Goal: Task Accomplishment & Management: Use online tool/utility

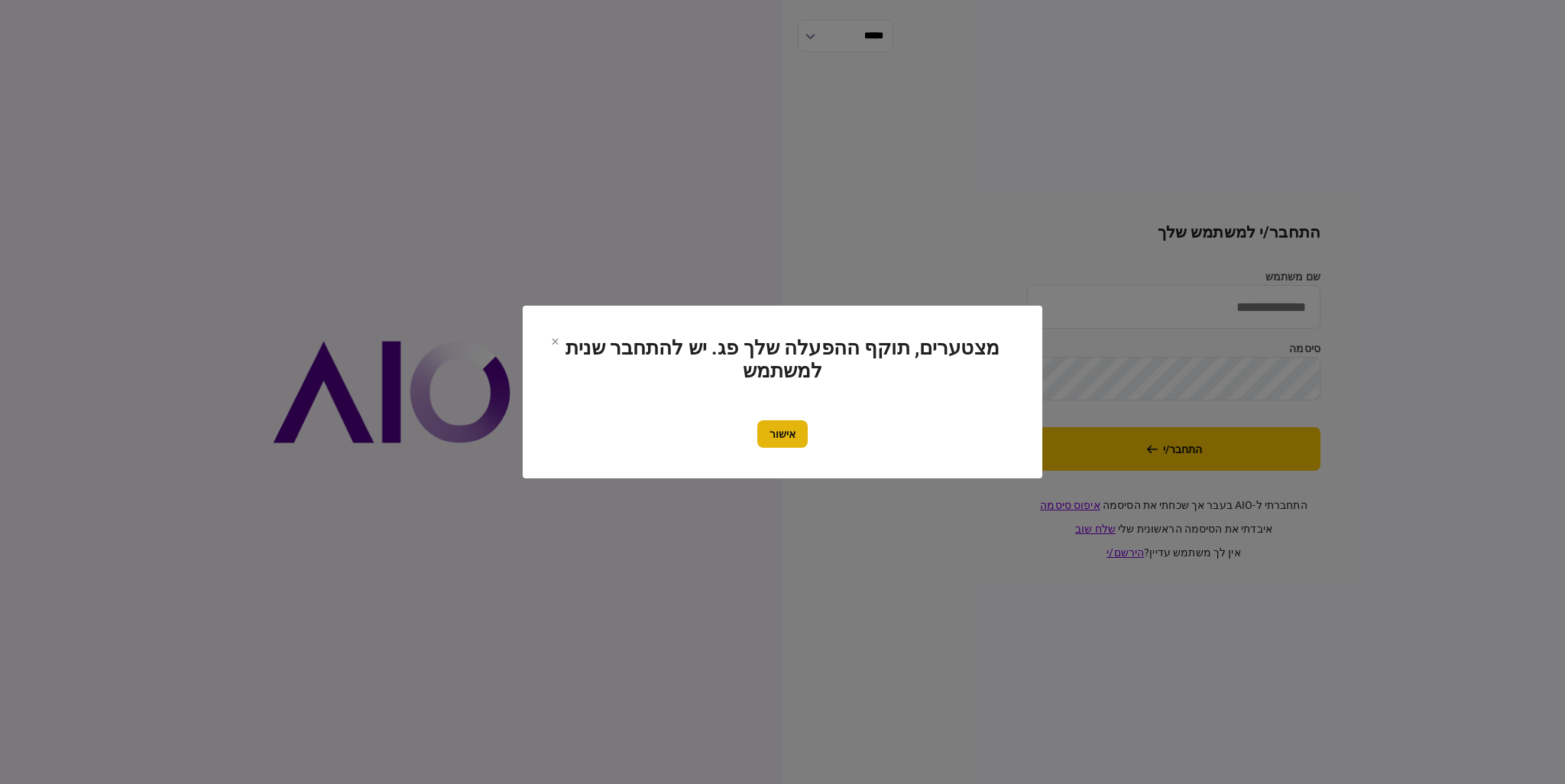
type input "*********"
drag, startPoint x: 787, startPoint y: 433, endPoint x: 1059, endPoint y: 423, distance: 272.2
click at [789, 433] on button "אישור" at bounding box center [782, 434] width 51 height 27
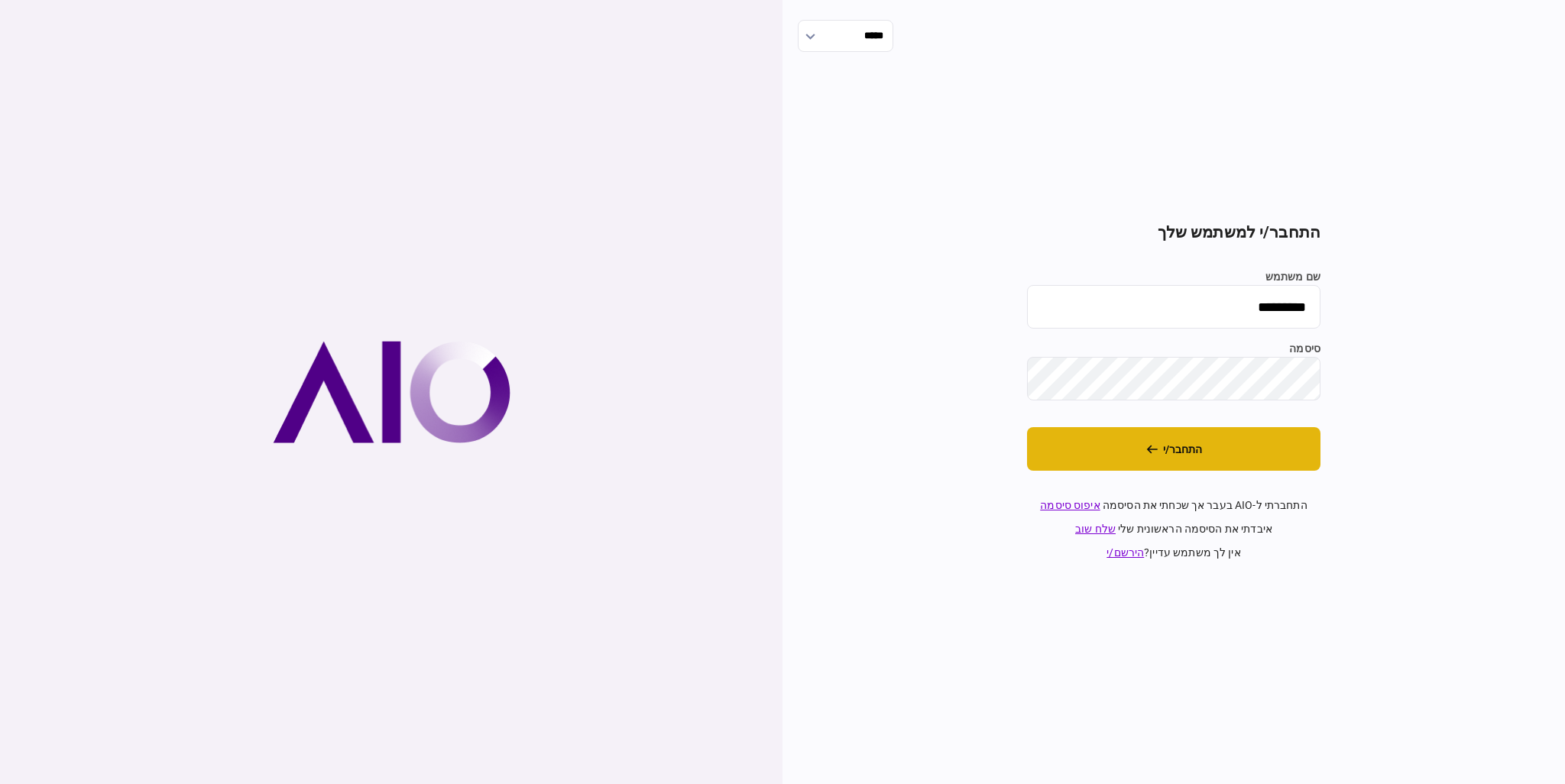
click at [1196, 440] on button "התחבר/י" at bounding box center [1174, 449] width 294 height 43
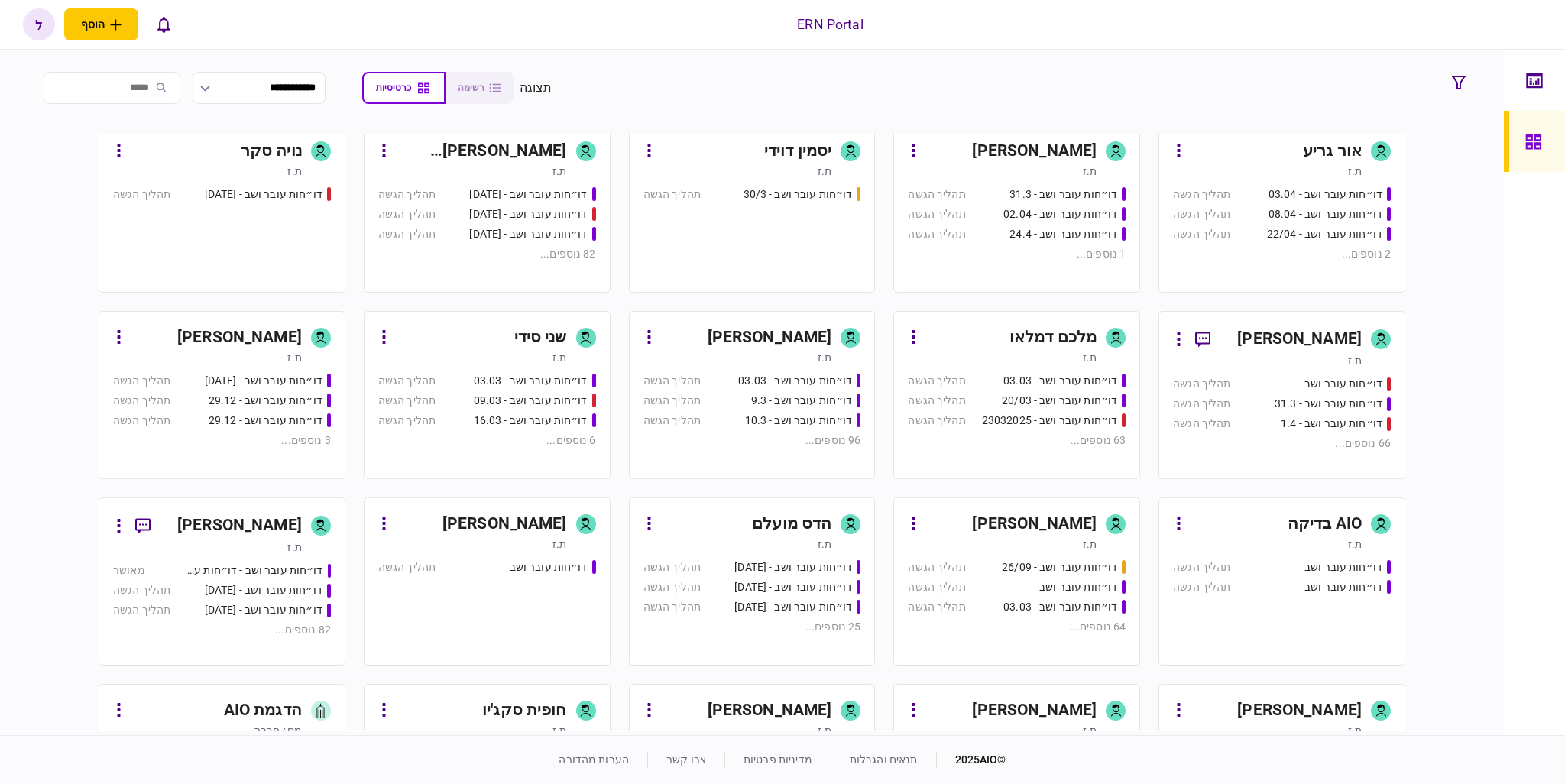
scroll to position [503, 0]
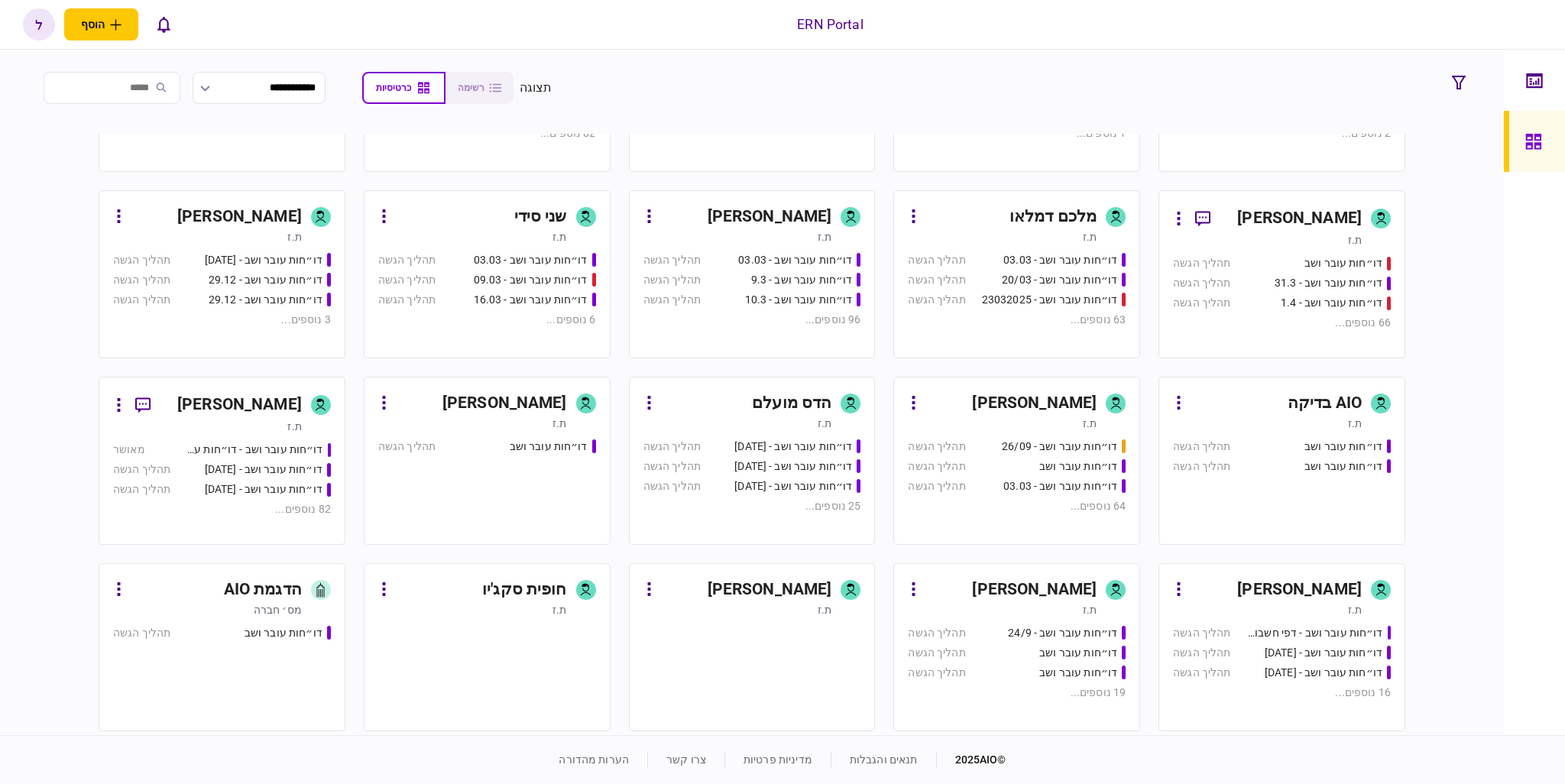
click at [989, 427] on div "ת.ז" at bounding box center [1002, 423] width 189 height 15
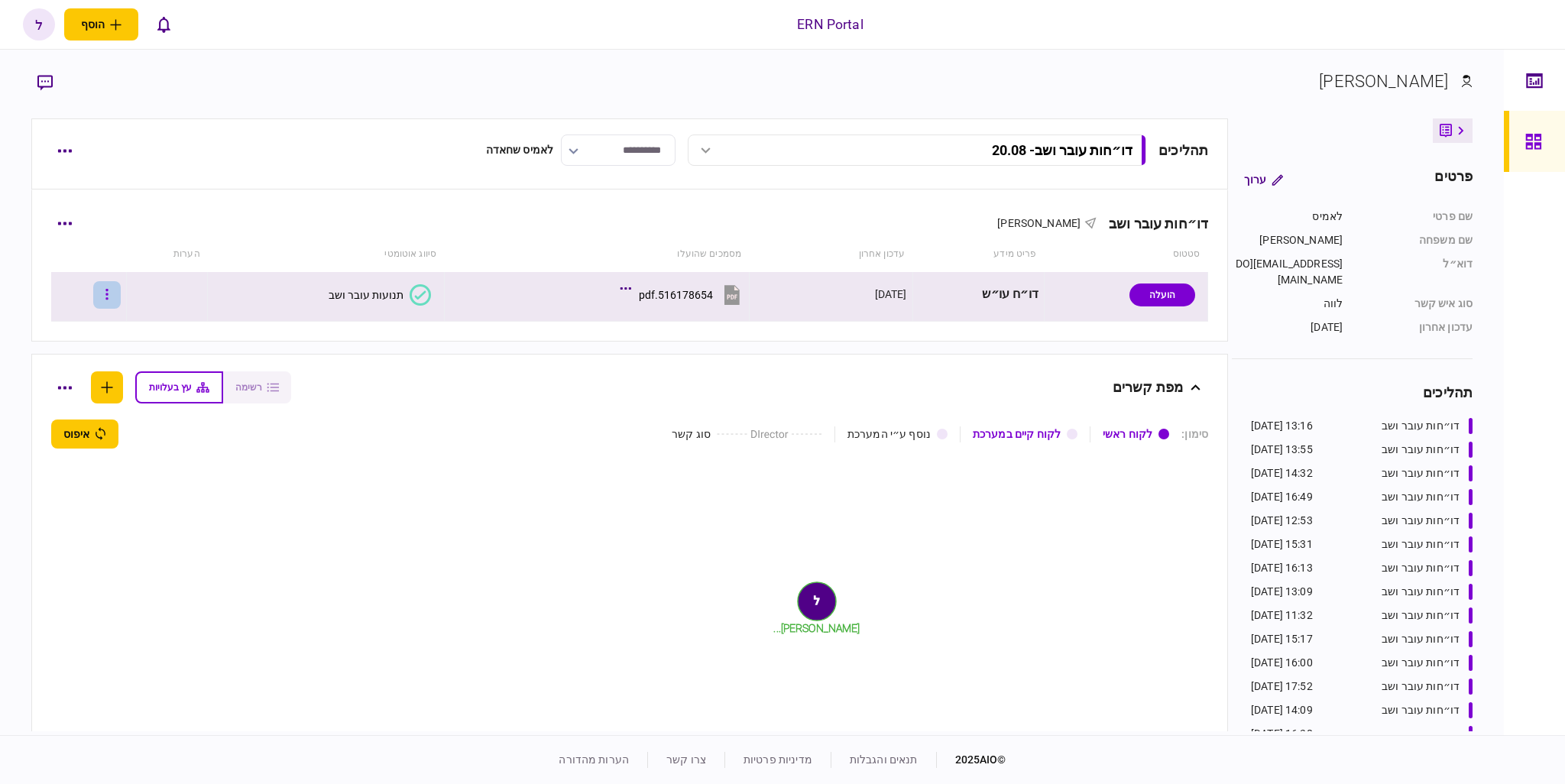
click at [109, 292] on icon "button" at bounding box center [107, 295] width 3 height 14
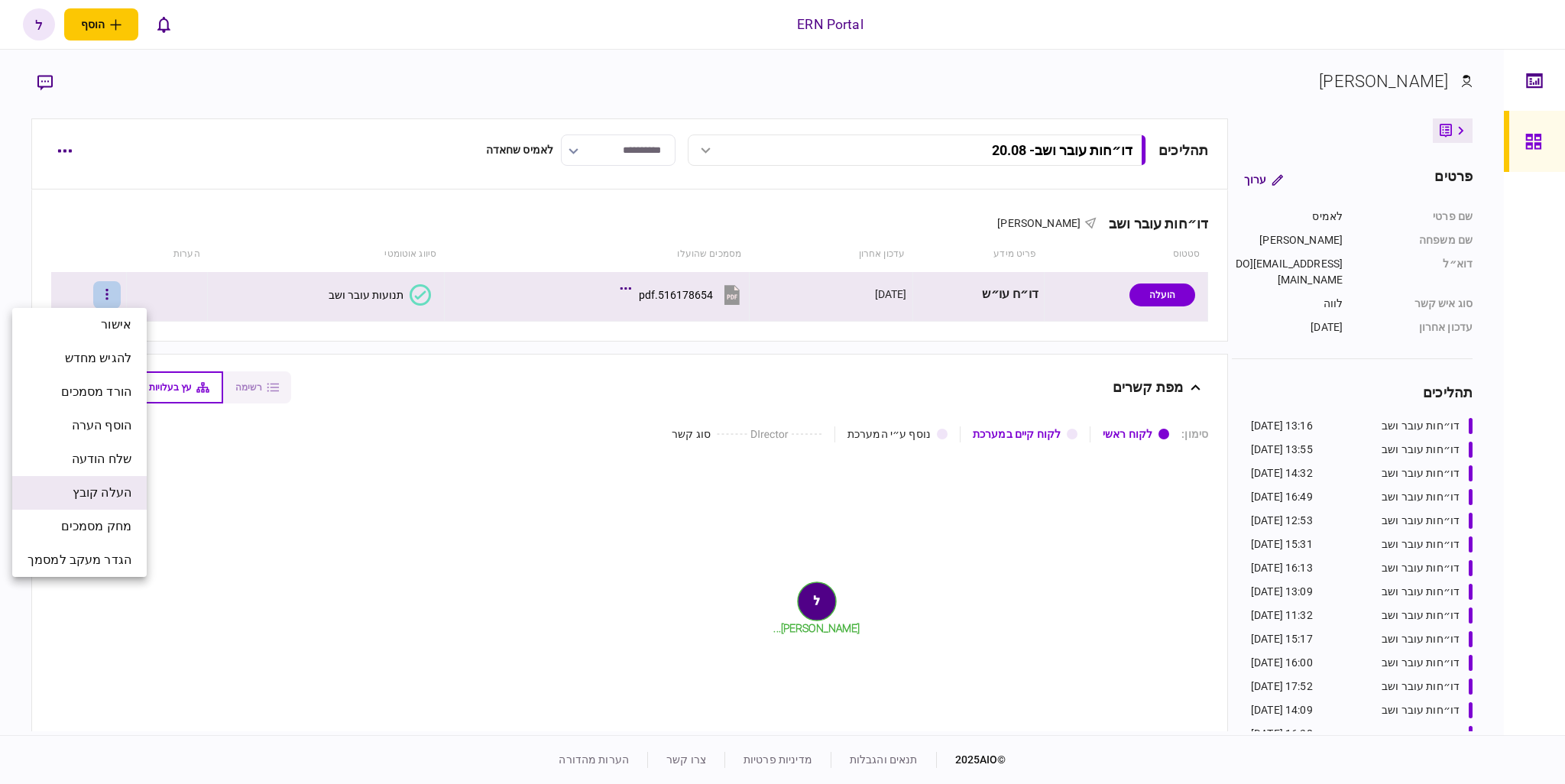
click at [110, 496] on span "העלה קובץ" at bounding box center [101, 493] width 59 height 19
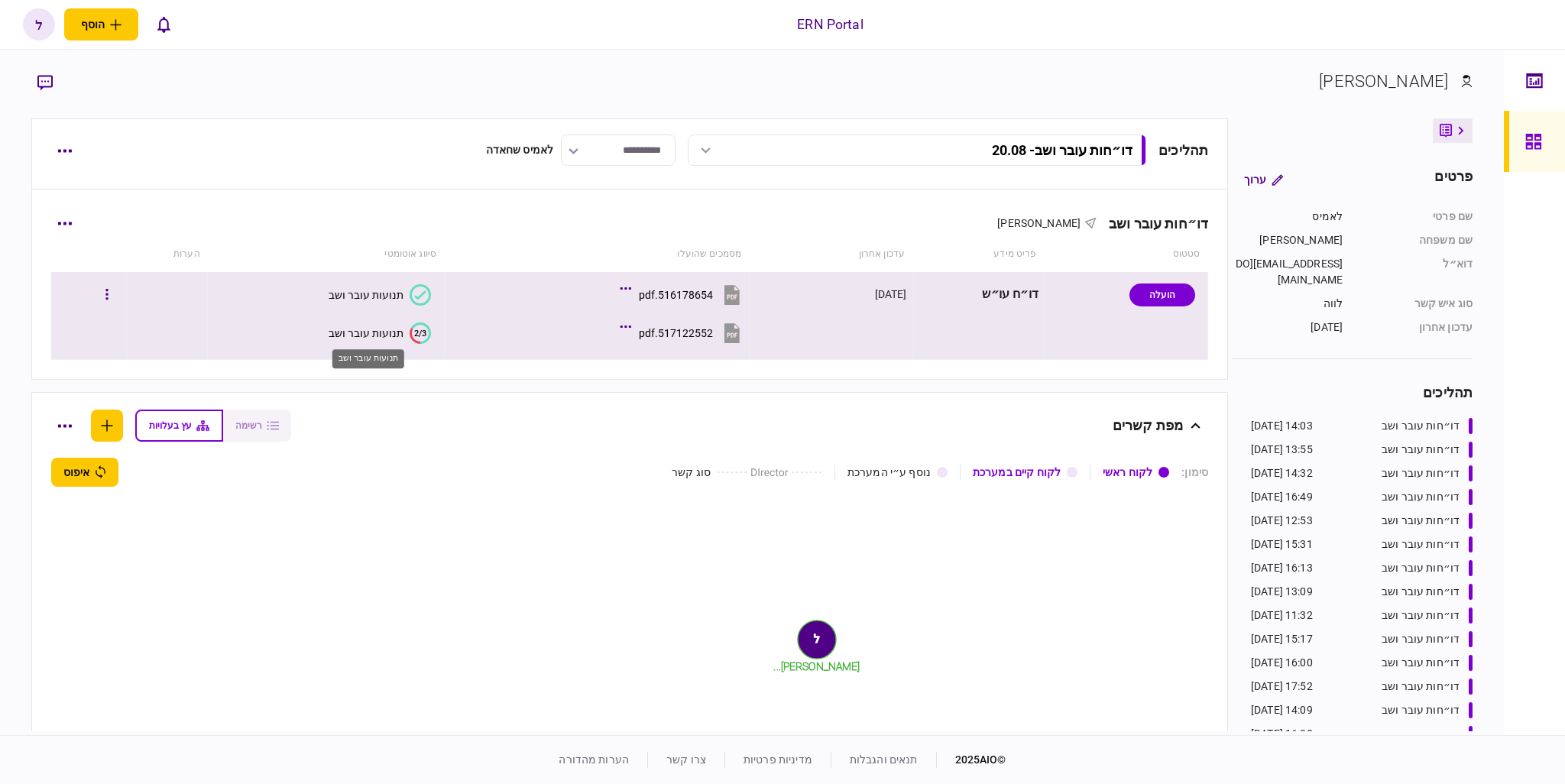
click at [397, 332] on div "תנועות עובר ושב" at bounding box center [365, 332] width 75 height 12
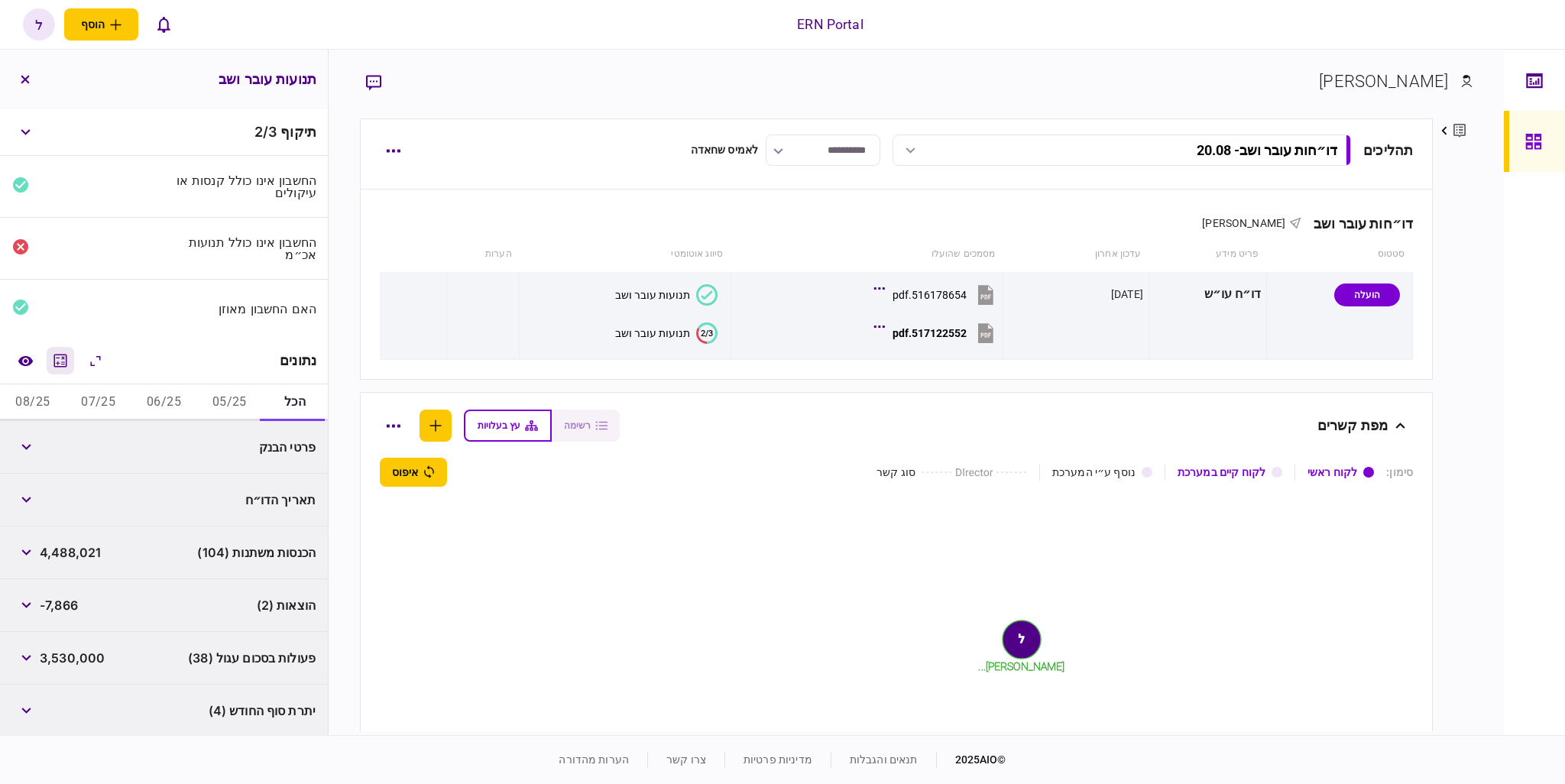
click at [68, 370] on button "מחשבון" at bounding box center [60, 361] width 27 height 27
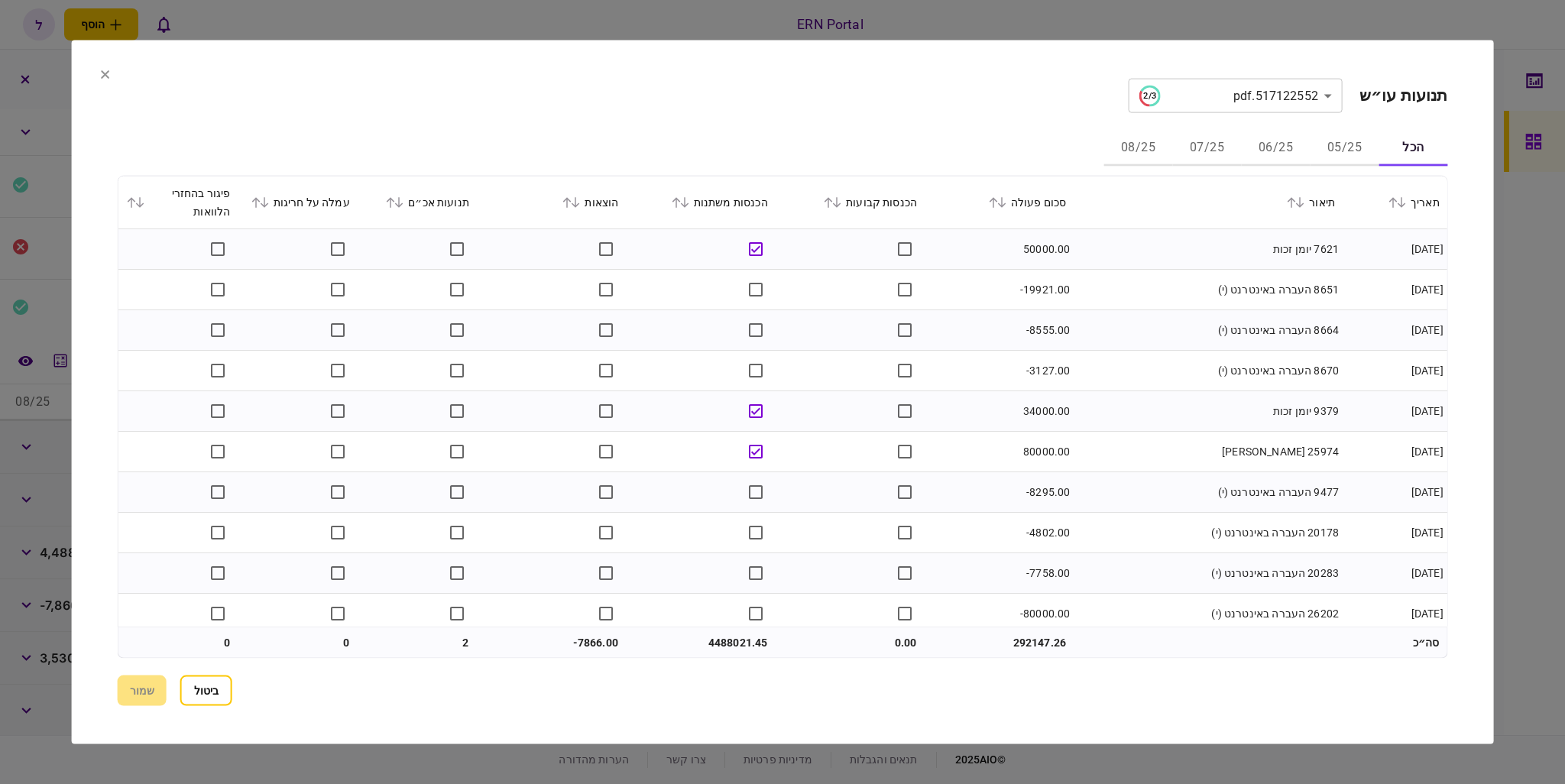
click at [1346, 155] on button "05/25" at bounding box center [1344, 148] width 68 height 37
click at [1272, 144] on button "06/25" at bounding box center [1275, 148] width 68 height 37
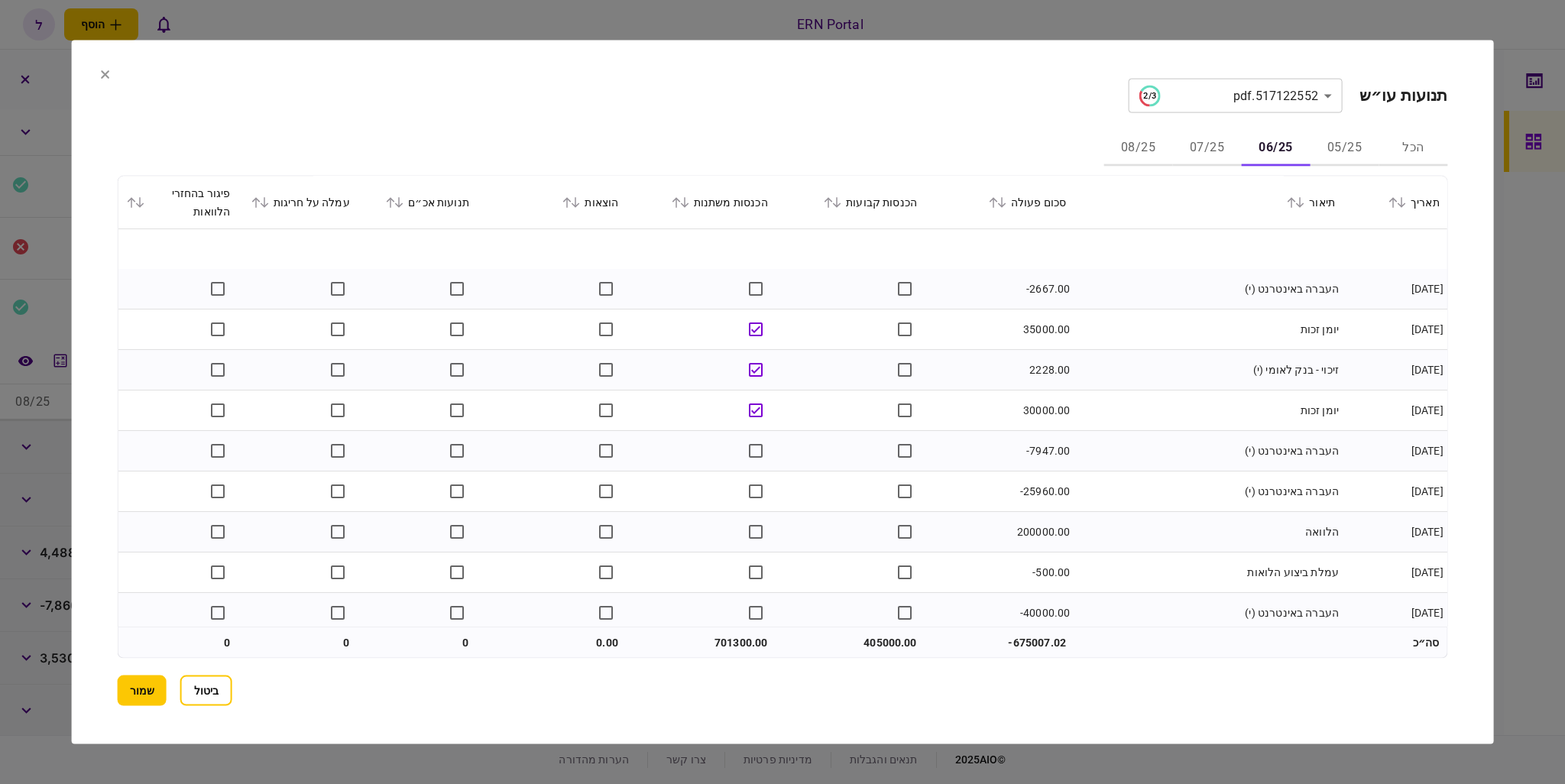
scroll to position [3515, 0]
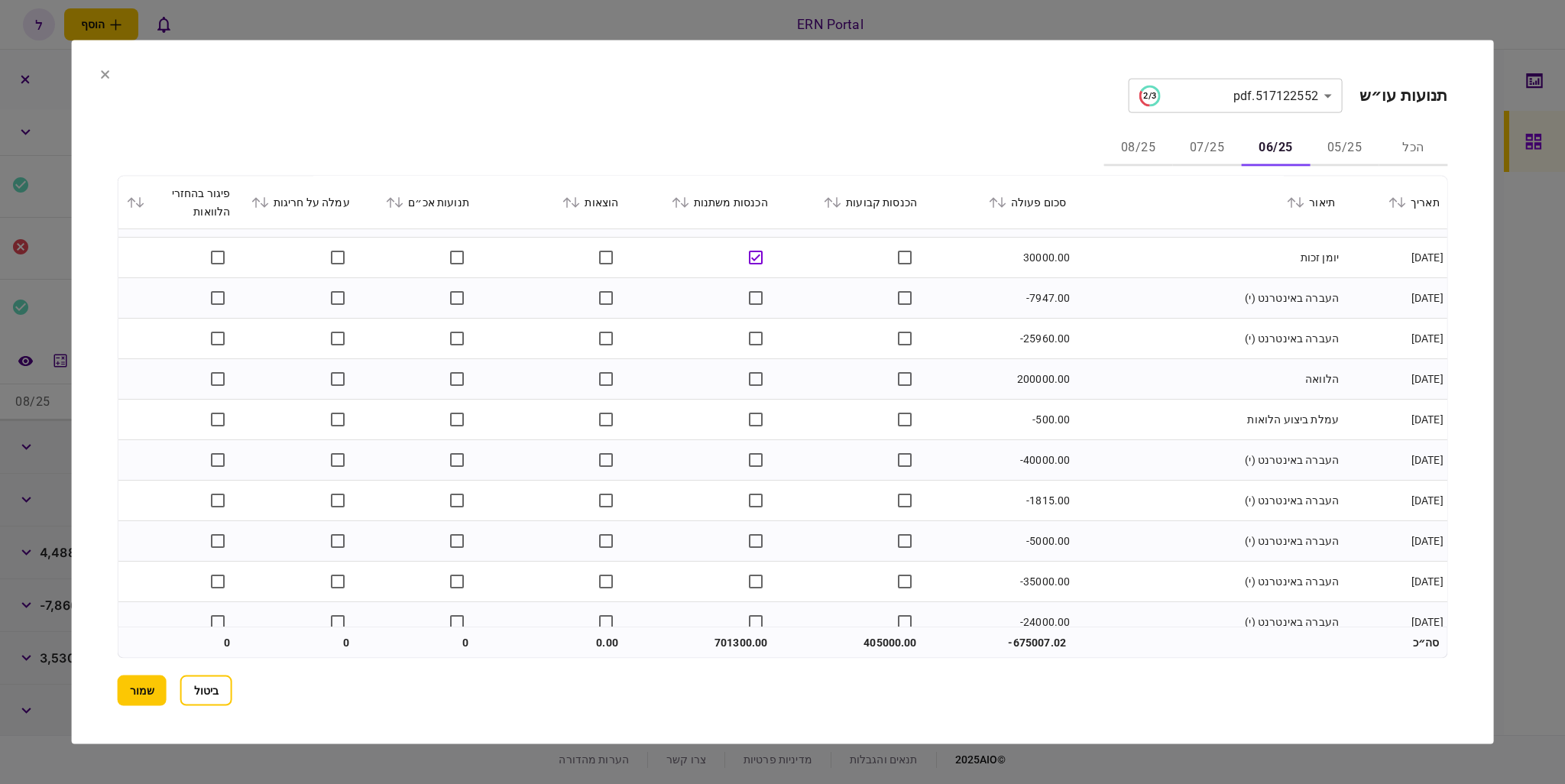
click at [1027, 375] on td "200000.00" at bounding box center [999, 379] width 149 height 40
copy td "200000.00"
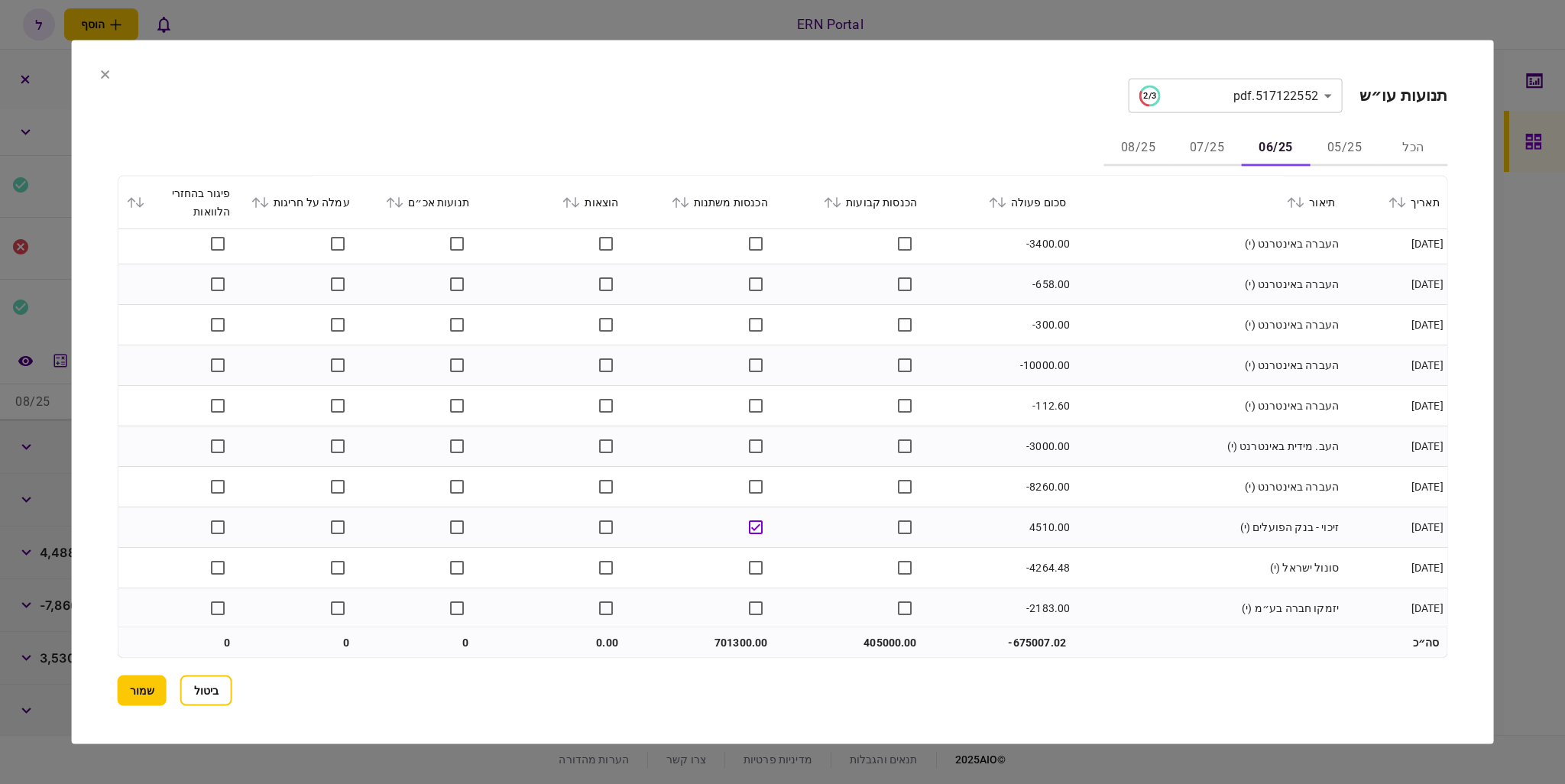
scroll to position [4097, 0]
click at [1186, 139] on button "07/25" at bounding box center [1206, 148] width 68 height 37
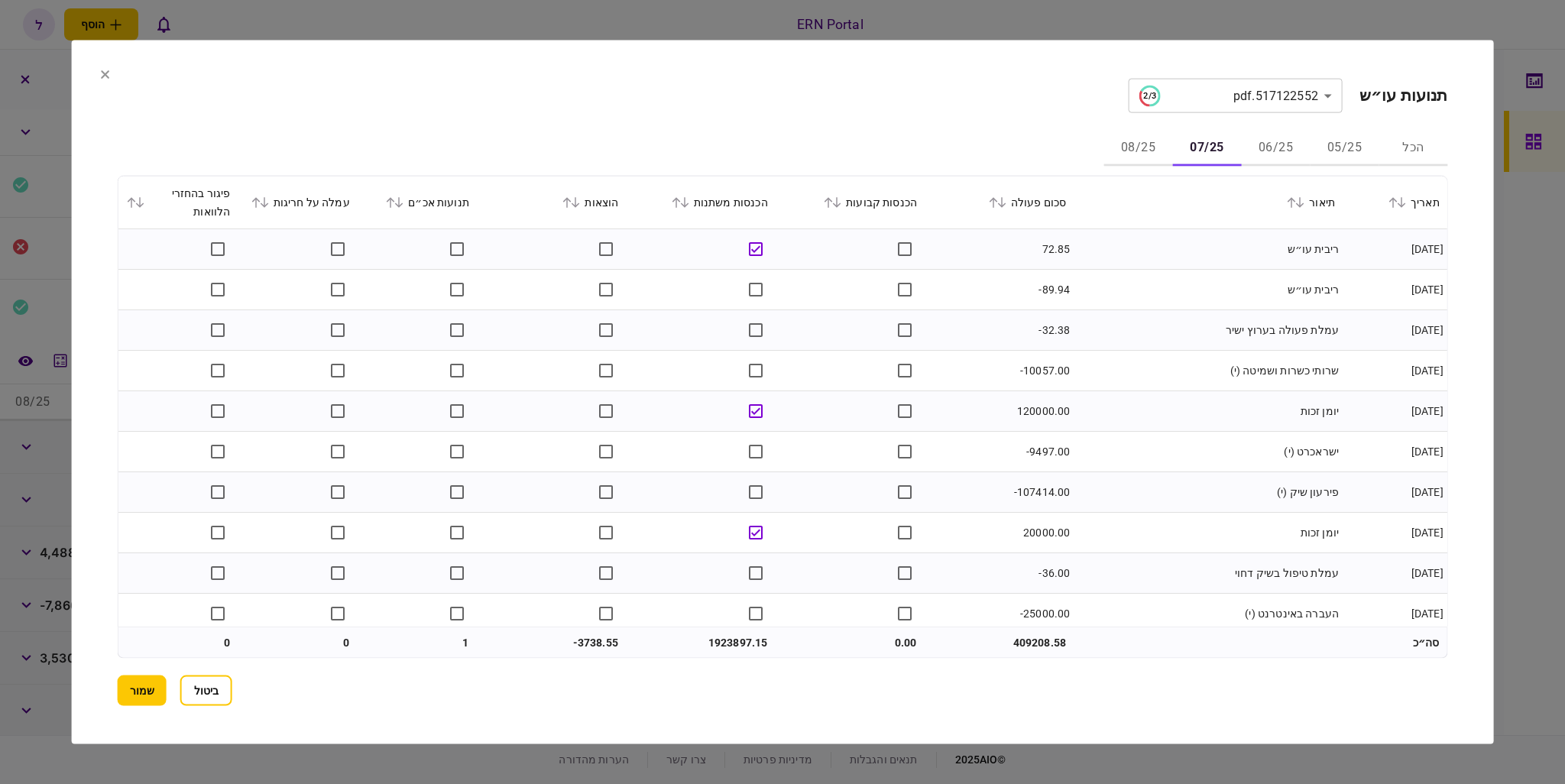
click at [1247, 153] on button "06/25" at bounding box center [1275, 148] width 68 height 37
click at [1220, 142] on button "07/25" at bounding box center [1206, 148] width 68 height 37
click at [580, 204] on icon at bounding box center [576, 202] width 8 height 10
click at [403, 196] on div "תנועות אכ״ם" at bounding box center [416, 202] width 104 height 19
click at [395, 200] on icon at bounding box center [390, 202] width 9 height 10
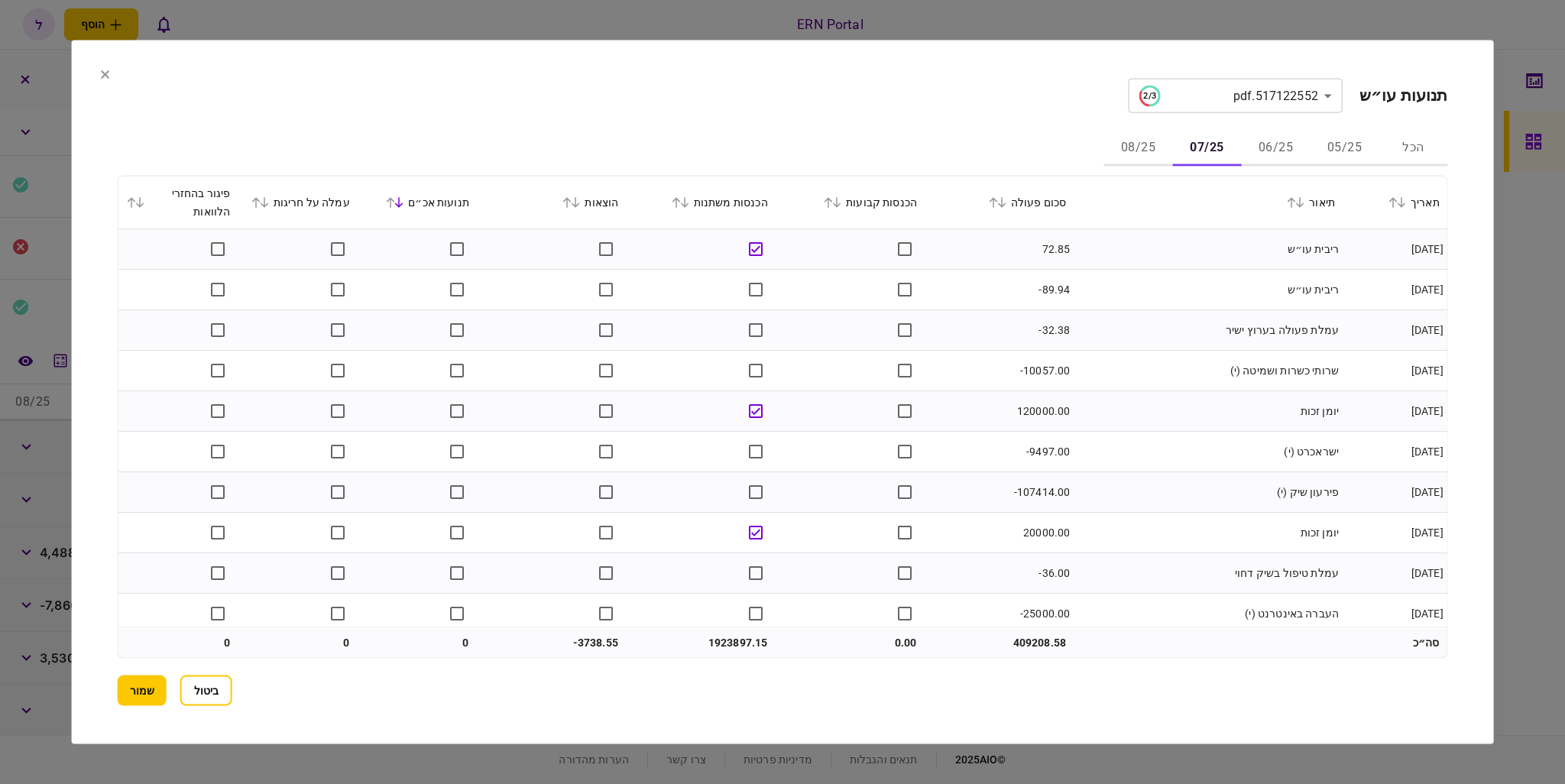
click at [1398, 205] on icon at bounding box center [1393, 202] width 9 height 10
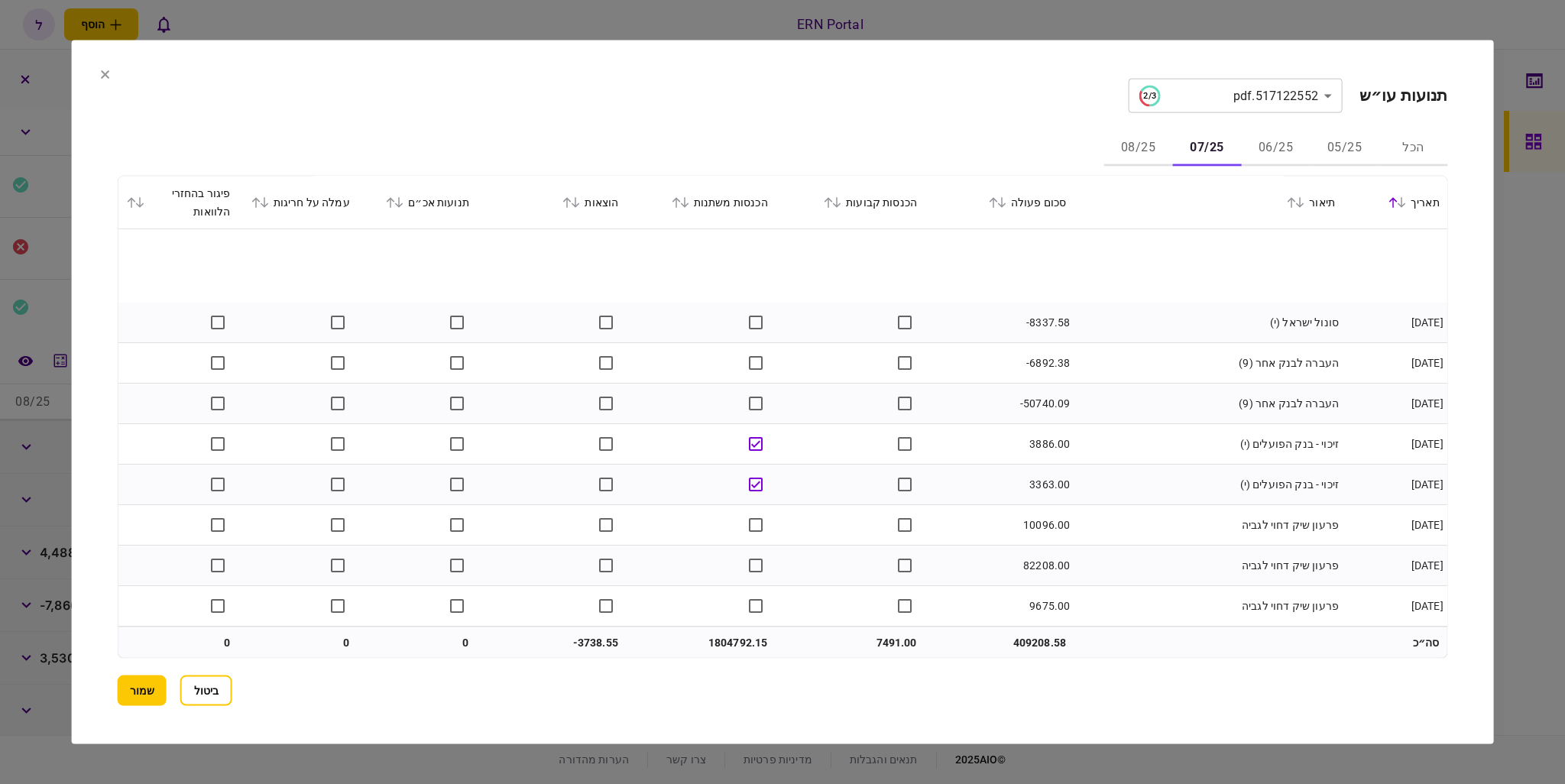
scroll to position [5353, 0]
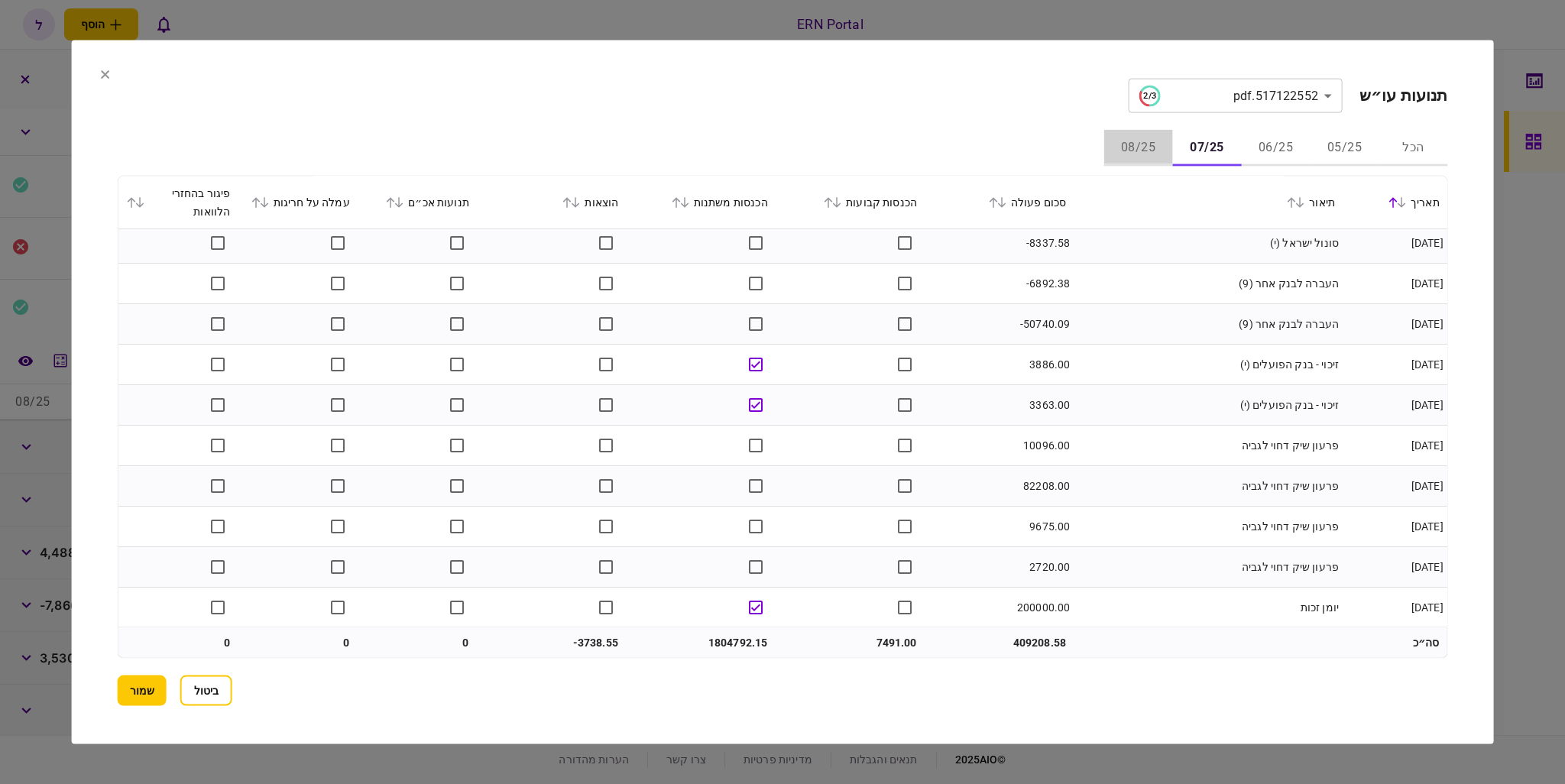
click at [1135, 144] on button "08/25" at bounding box center [1138, 148] width 68 height 37
click at [138, 687] on button "שמור" at bounding box center [142, 690] width 49 height 31
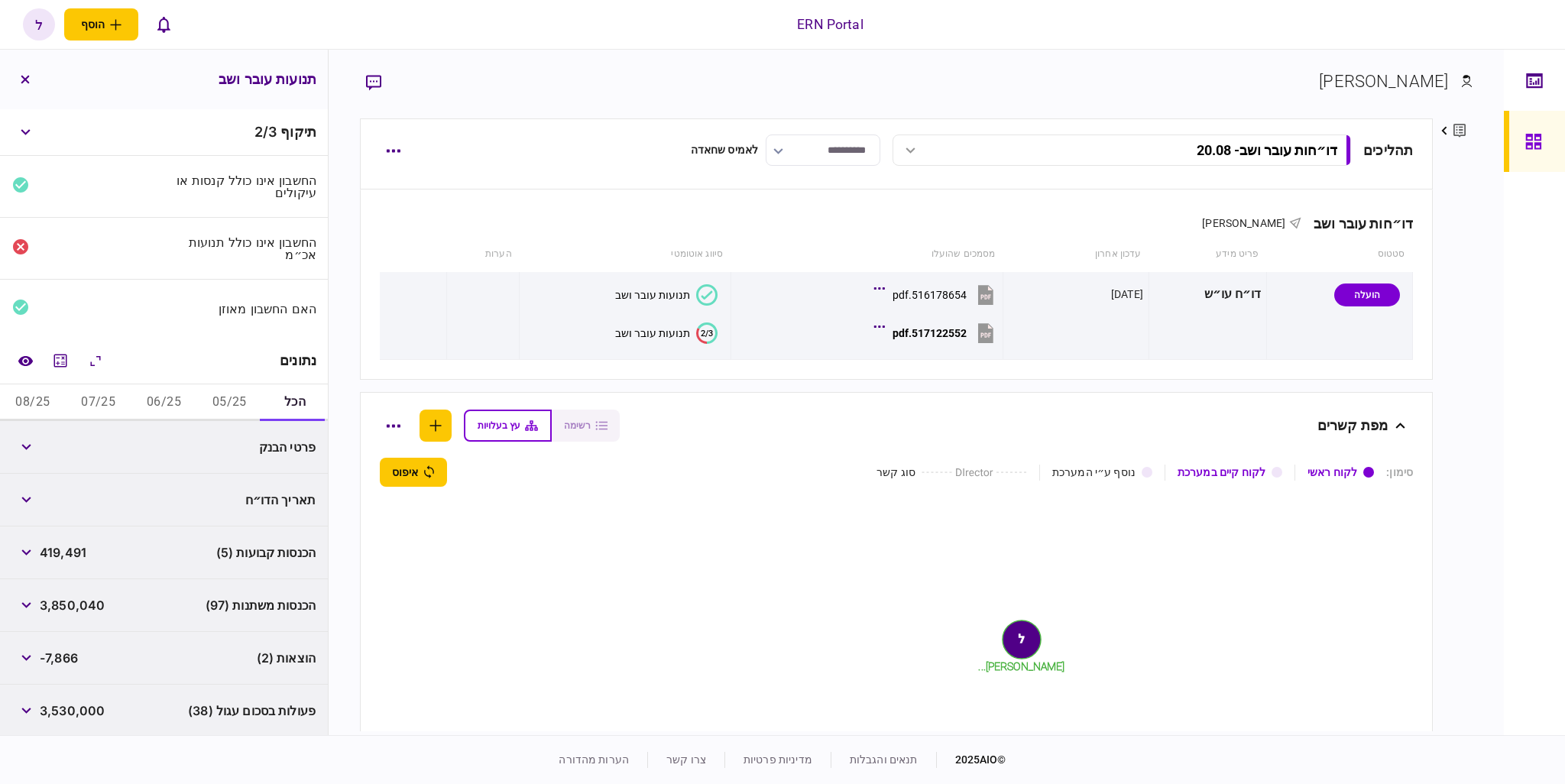
click at [257, 401] on button "05/25" at bounding box center [229, 403] width 66 height 37
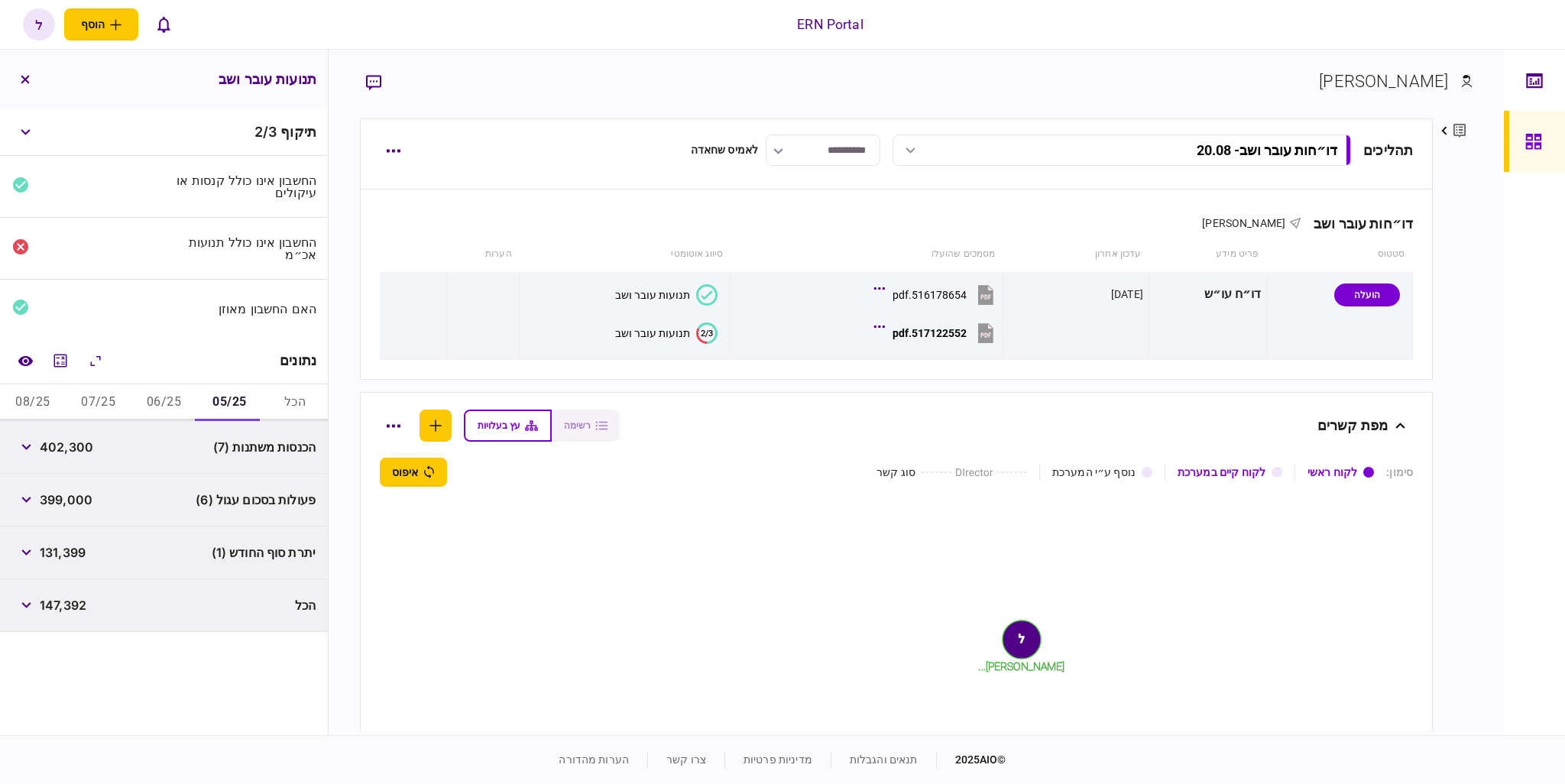
click at [64, 449] on span "402,300" at bounding box center [66, 447] width 53 height 19
copy span "402,300"
click at [34, 501] on button "button" at bounding box center [26, 500] width 27 height 27
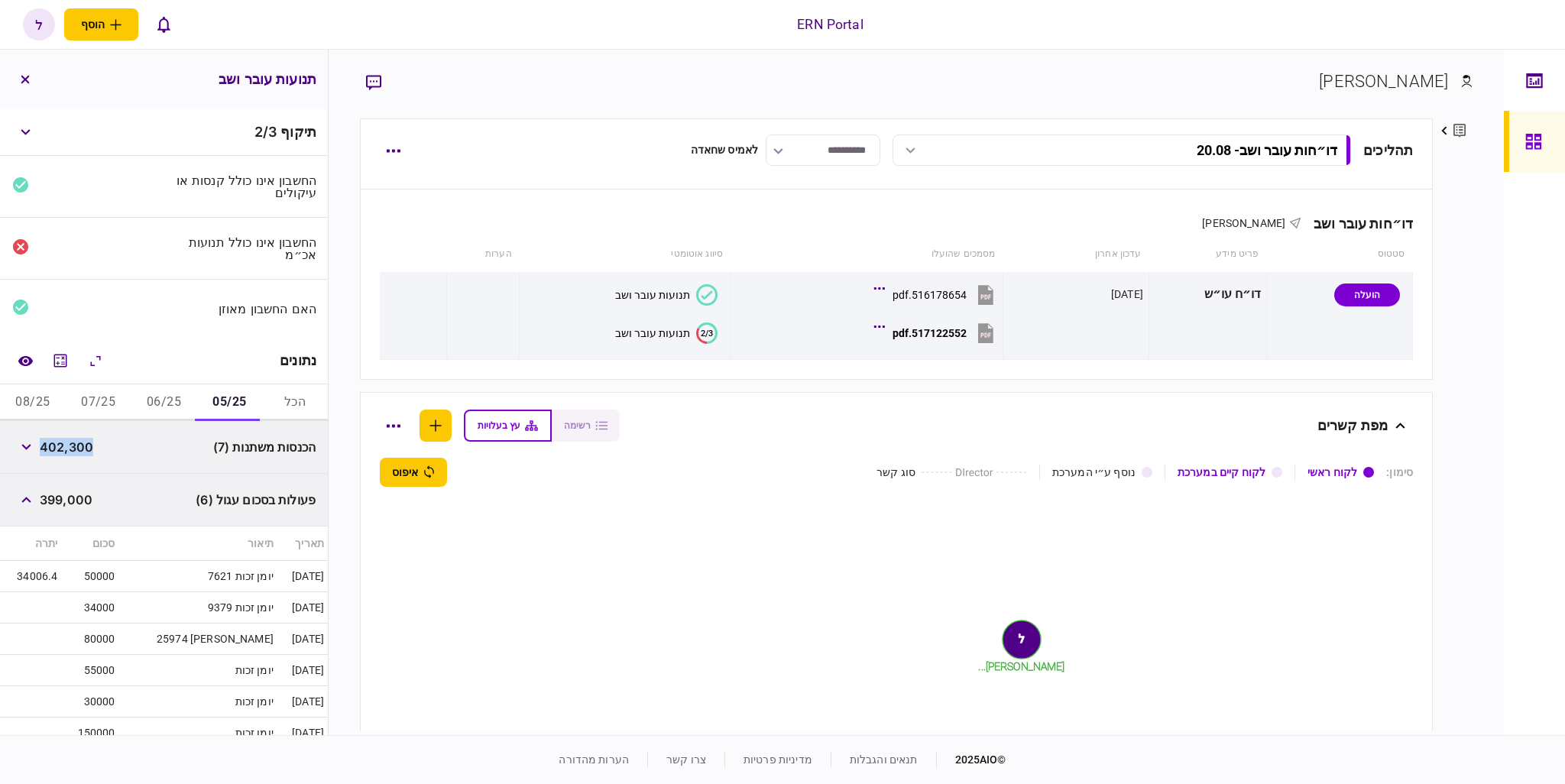
scroll to position [118, 0]
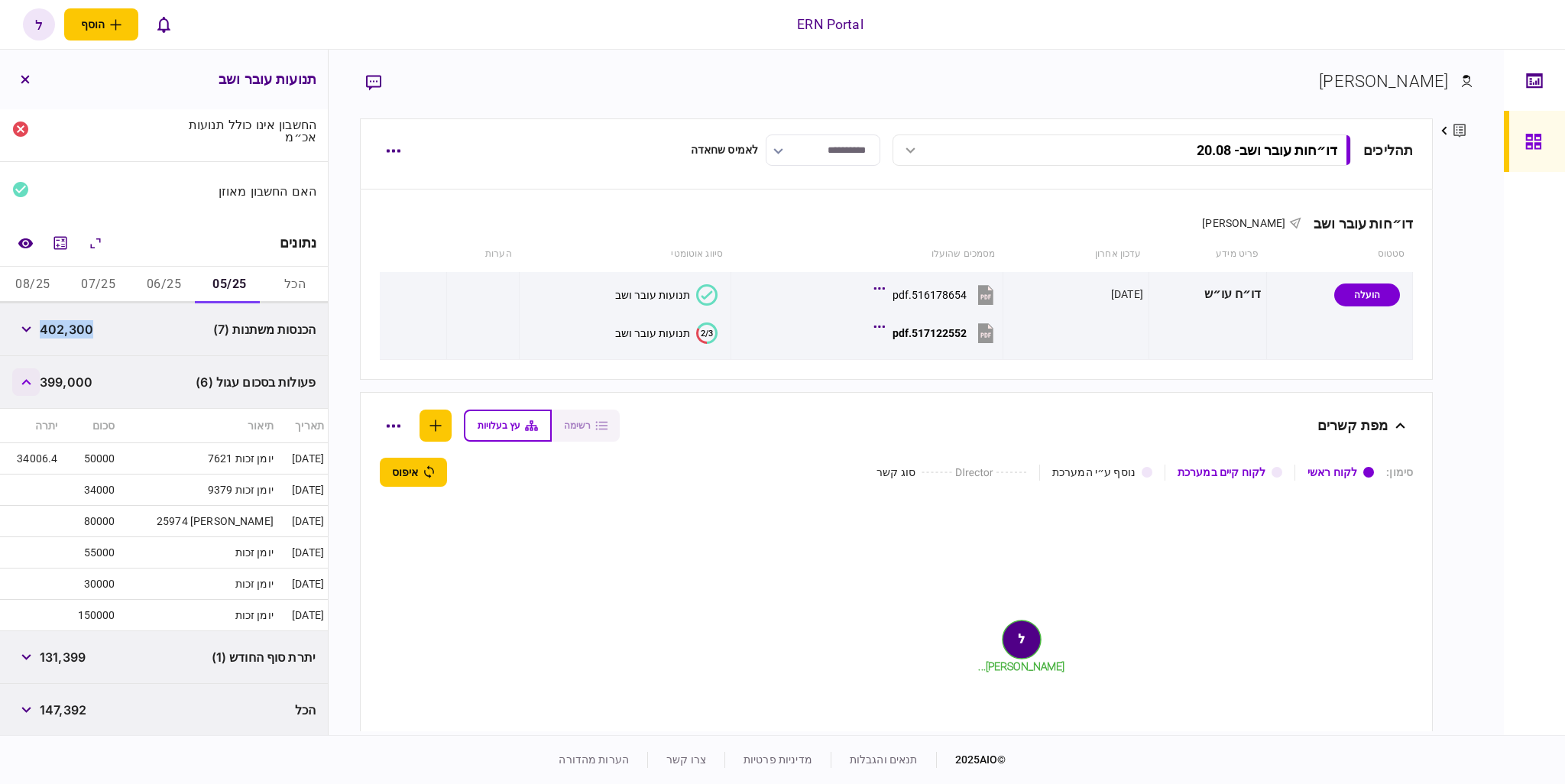
click at [27, 383] on icon "button" at bounding box center [27, 382] width 10 height 6
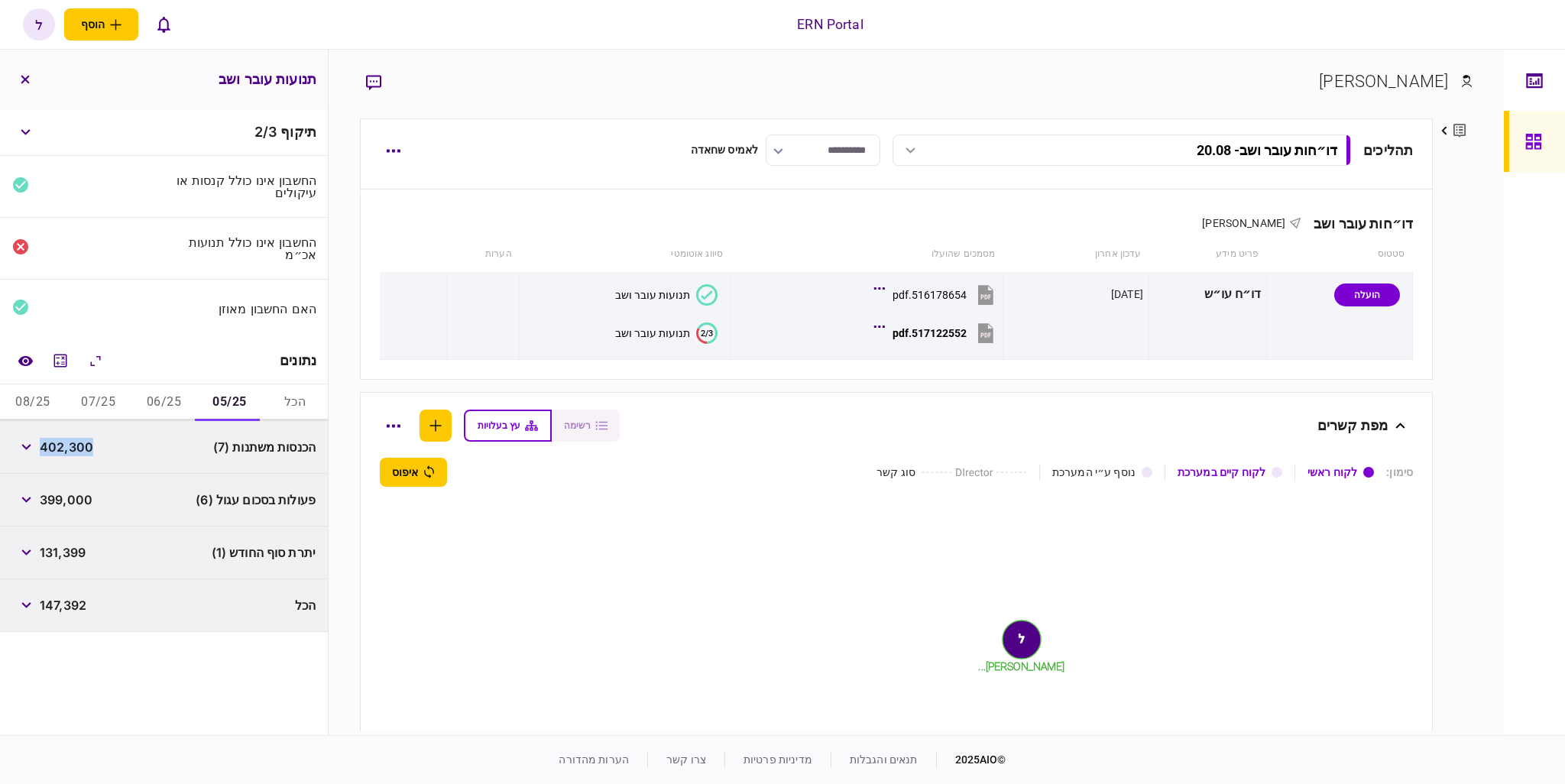
scroll to position [0, 0]
click at [79, 552] on span "131,399" at bounding box center [62, 552] width 46 height 19
copy span "131,399"
click at [188, 404] on button "06/25" at bounding box center [164, 403] width 66 height 37
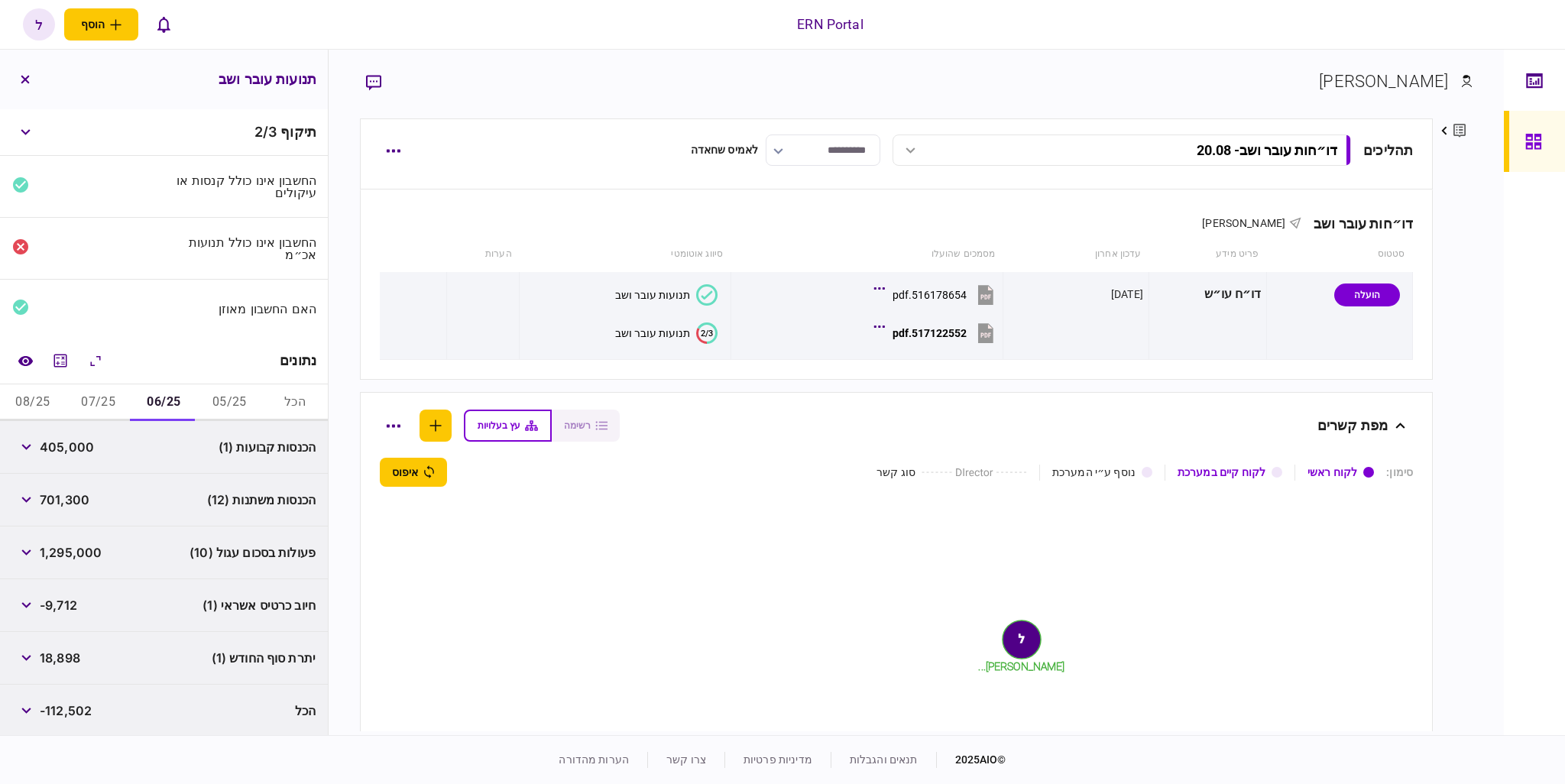
click at [65, 497] on span "701,300" at bounding box center [64, 500] width 50 height 19
copy span "701,300"
click at [37, 497] on button "button" at bounding box center [26, 500] width 27 height 27
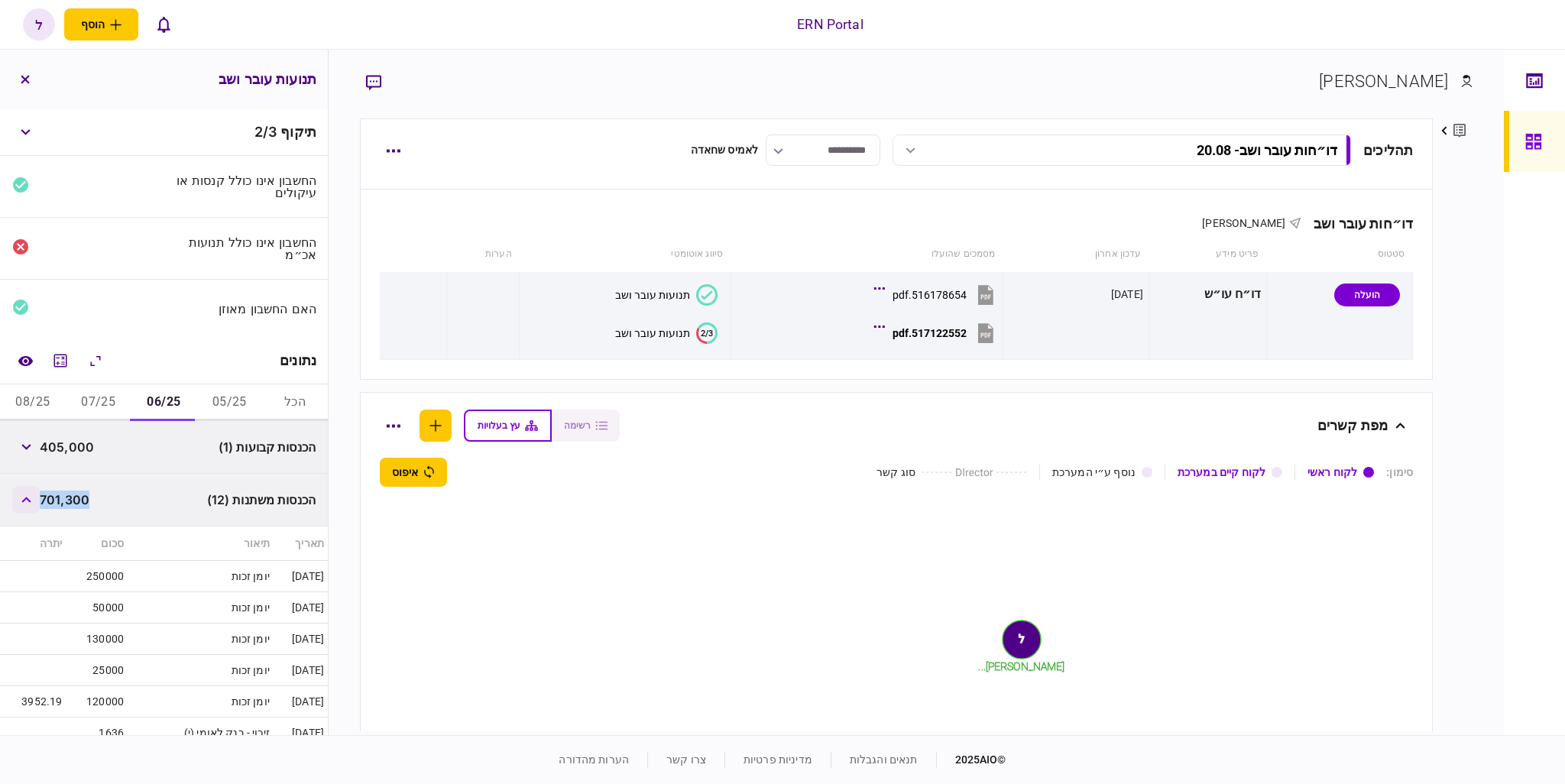
click at [37, 497] on button "button" at bounding box center [26, 500] width 27 height 27
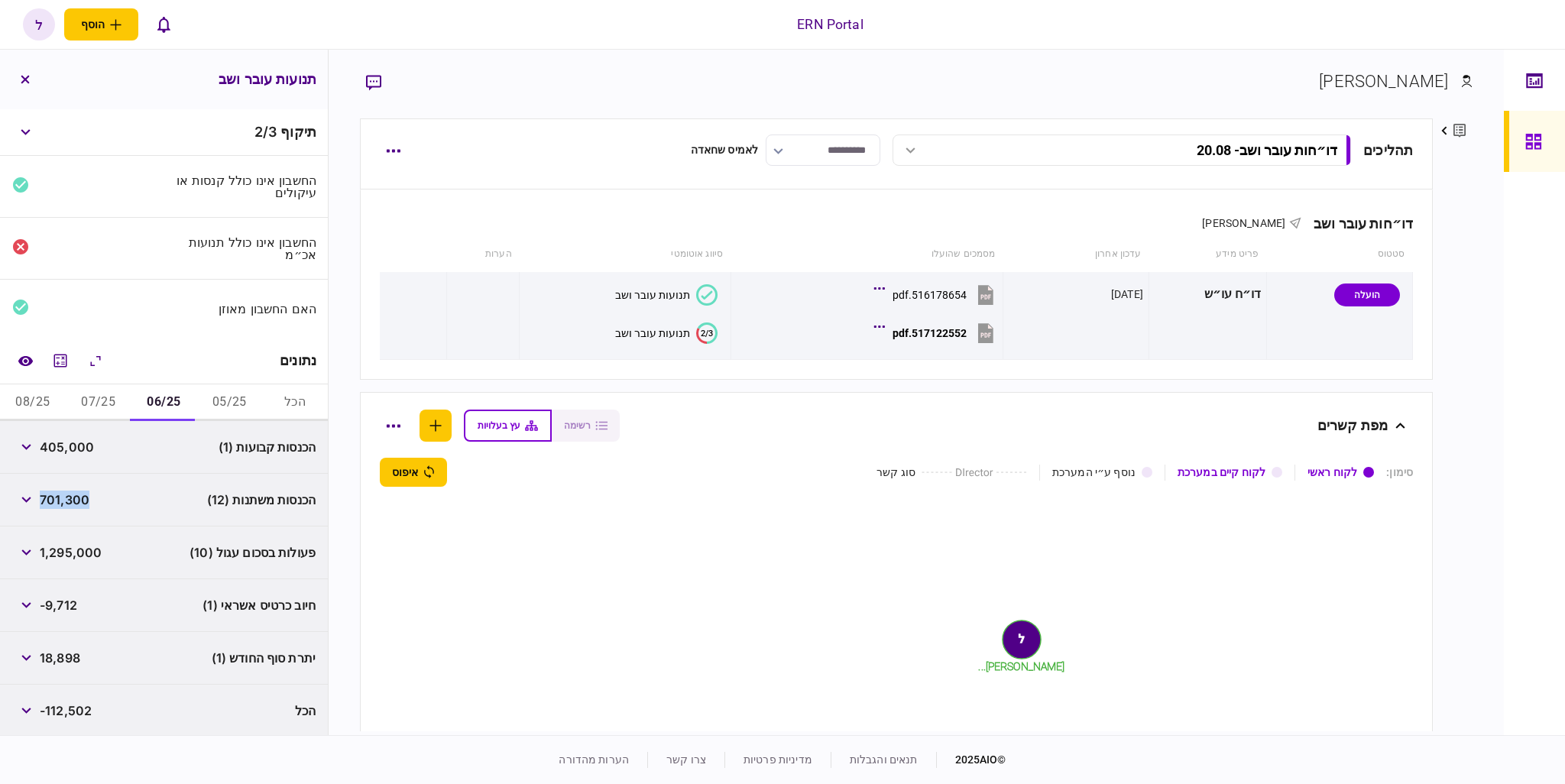
click at [68, 658] on span "18,898" at bounding box center [60, 658] width 40 height 19
copy span "18,898"
click at [103, 391] on button "07/25" at bounding box center [99, 403] width 66 height 37
click at [70, 491] on span "1,804,792" at bounding box center [69, 500] width 60 height 19
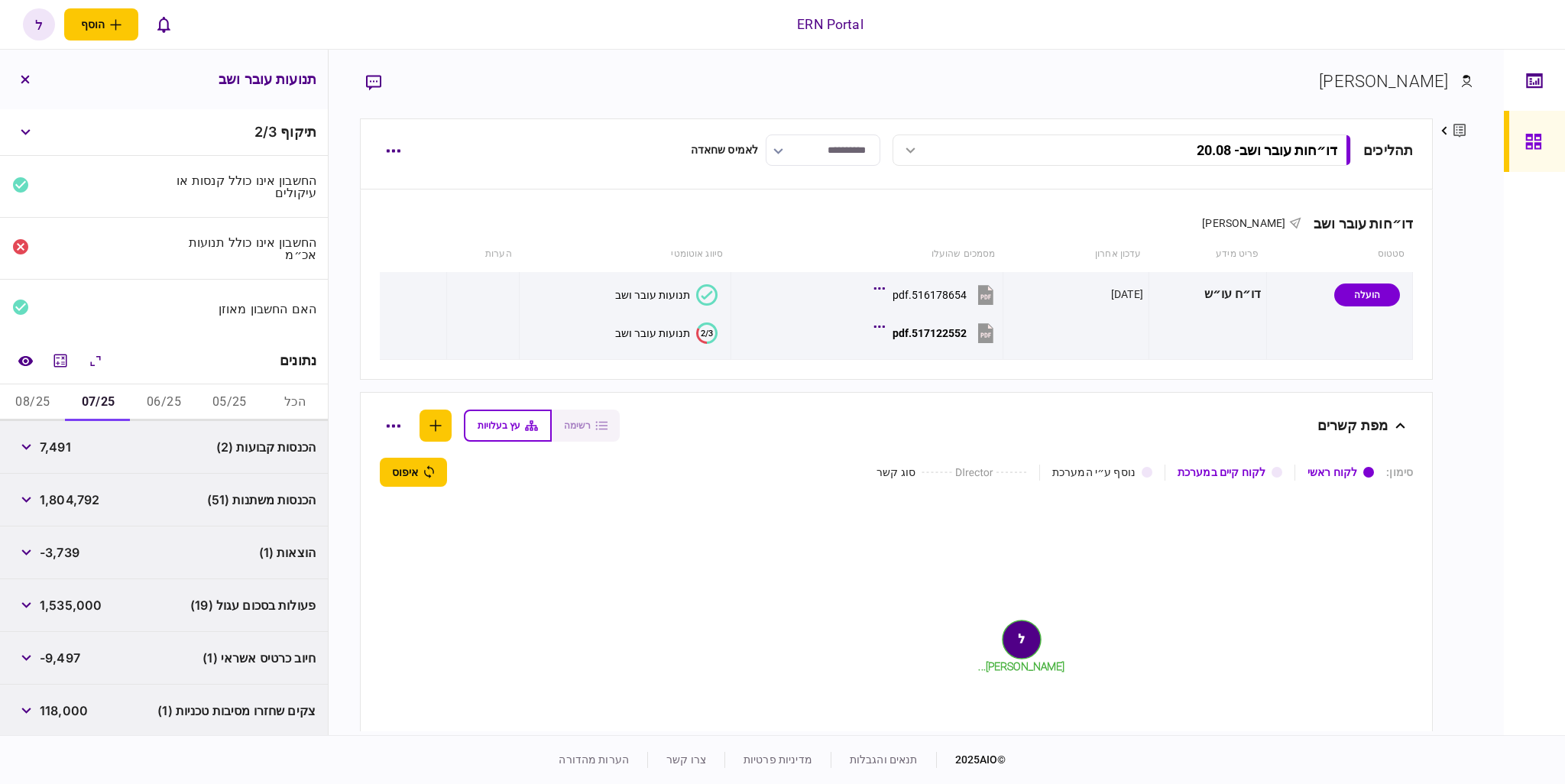
click at [70, 491] on span "1,804,792" at bounding box center [69, 500] width 60 height 19
copy span "1,804,792"
click at [68, 555] on span "-3,739" at bounding box center [59, 552] width 39 height 19
click at [68, 555] on span "-3,739" at bounding box center [59, 552] width 39 height 19
copy span "3,739"
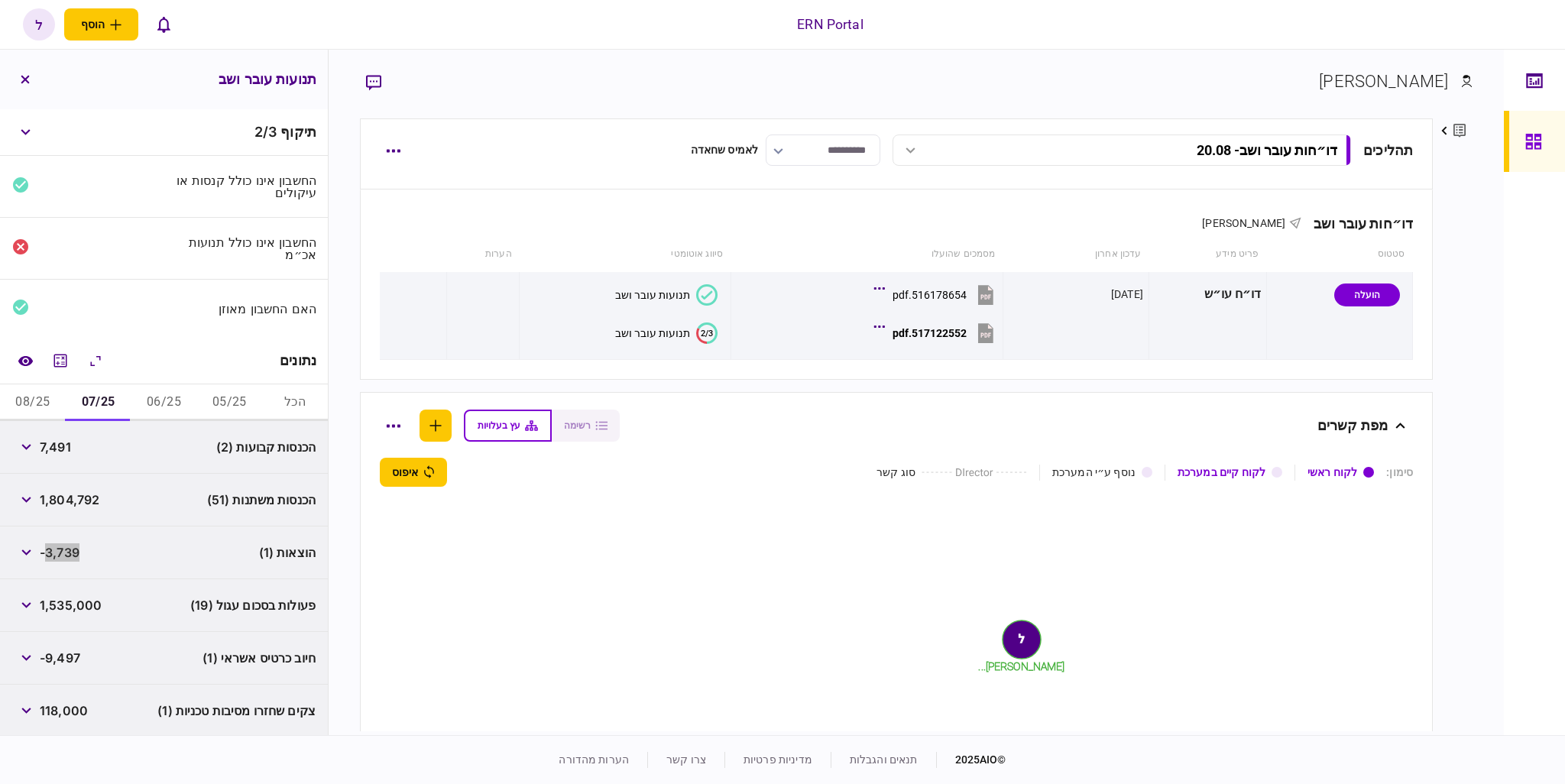
scroll to position [107, 0]
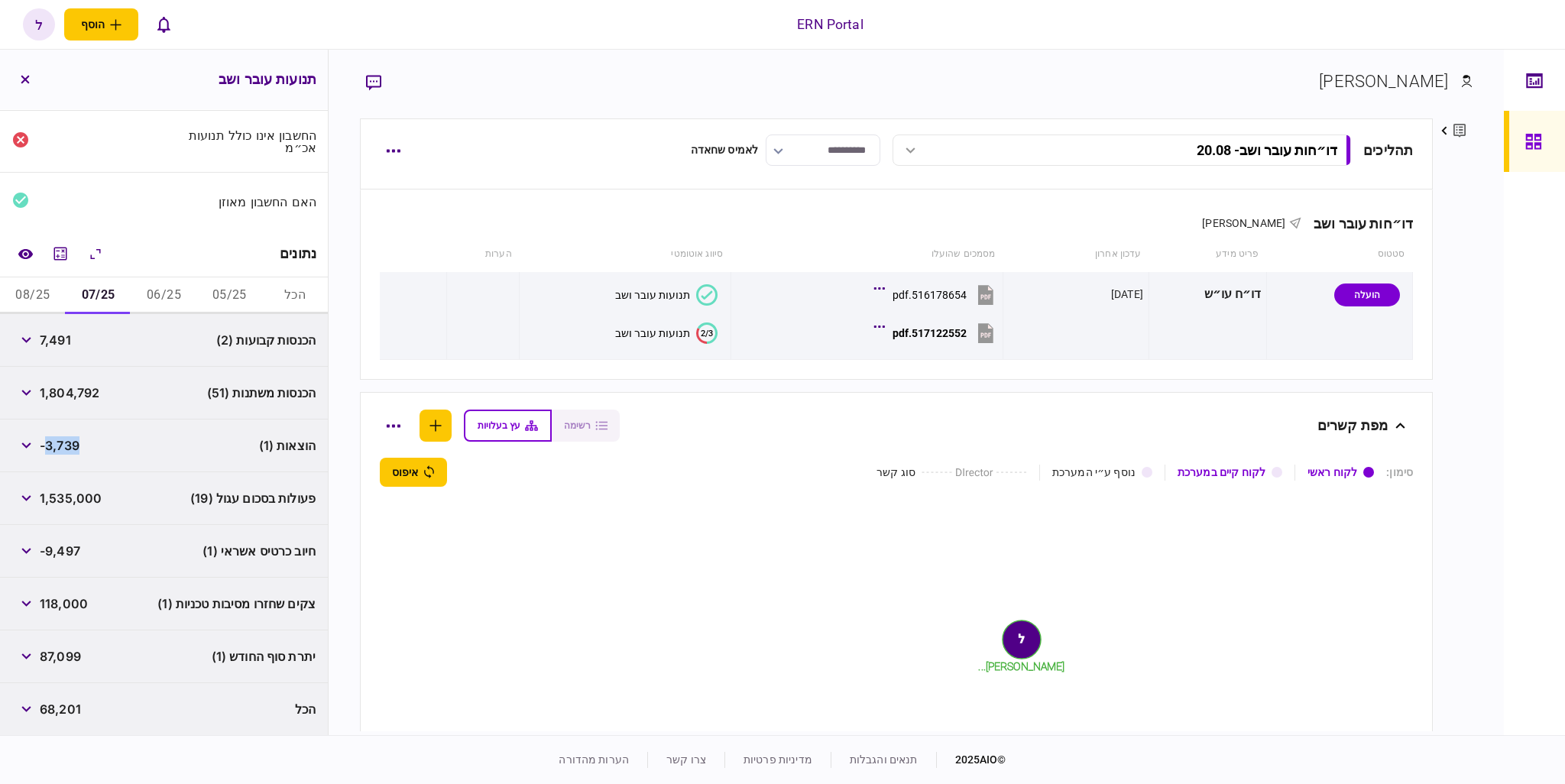
click at [80, 654] on span "87,099" at bounding box center [60, 656] width 41 height 19
copy span "87,099"
click at [50, 303] on button "08/25" at bounding box center [33, 296] width 66 height 37
click at [54, 386] on span "941,648" at bounding box center [64, 393] width 49 height 19
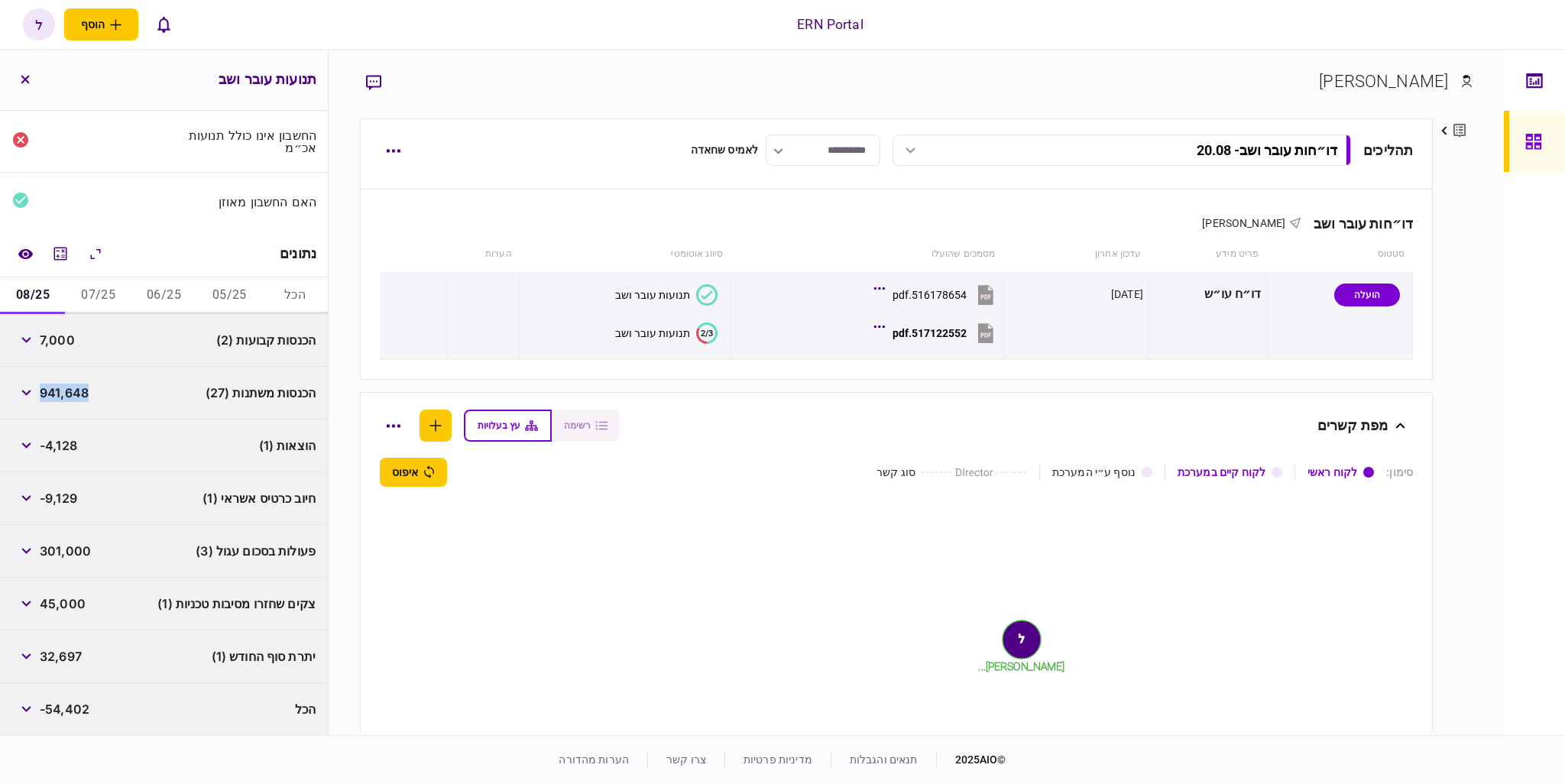
click at [54, 386] on span "941,648" at bounding box center [64, 393] width 49 height 19
copy span "941,648"
click at [61, 443] on span "-4,128" at bounding box center [58, 445] width 38 height 19
copy span "4,128"
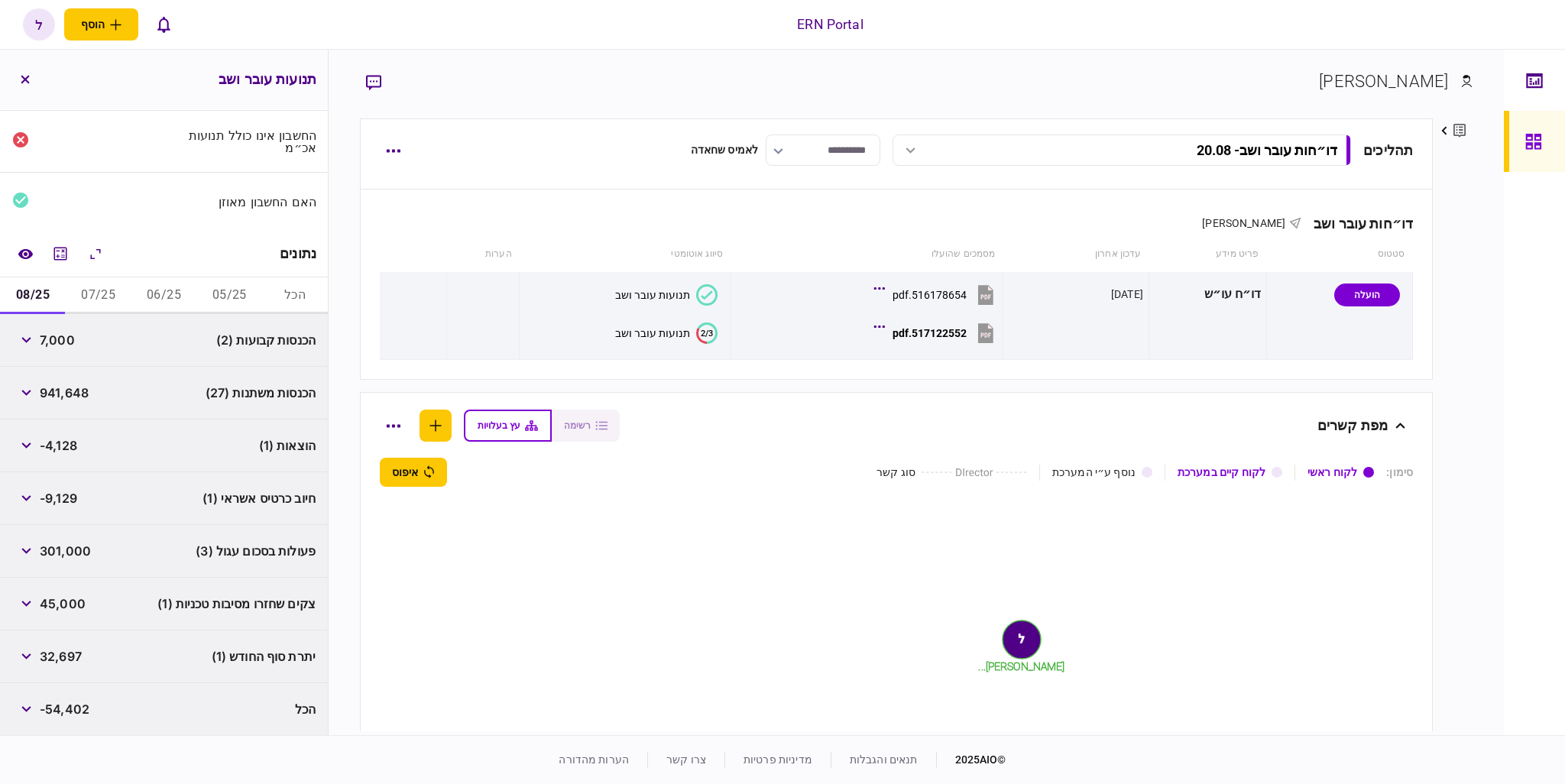
click at [76, 658] on span "32,697" at bounding box center [60, 656] width 42 height 19
click at [39, 17] on div "ל" at bounding box center [39, 24] width 32 height 32
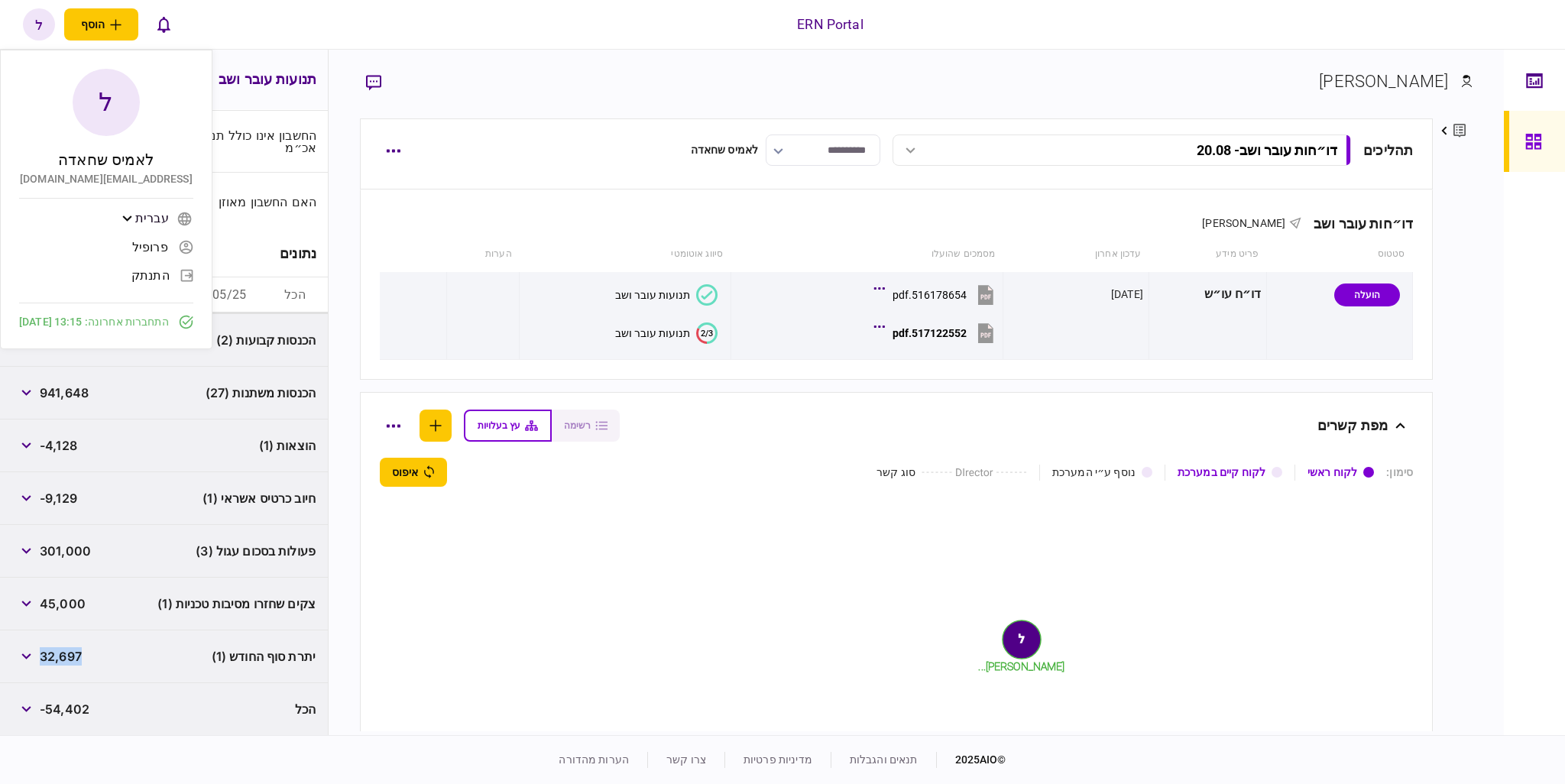
click at [164, 274] on span "התנתק" at bounding box center [150, 275] width 38 height 13
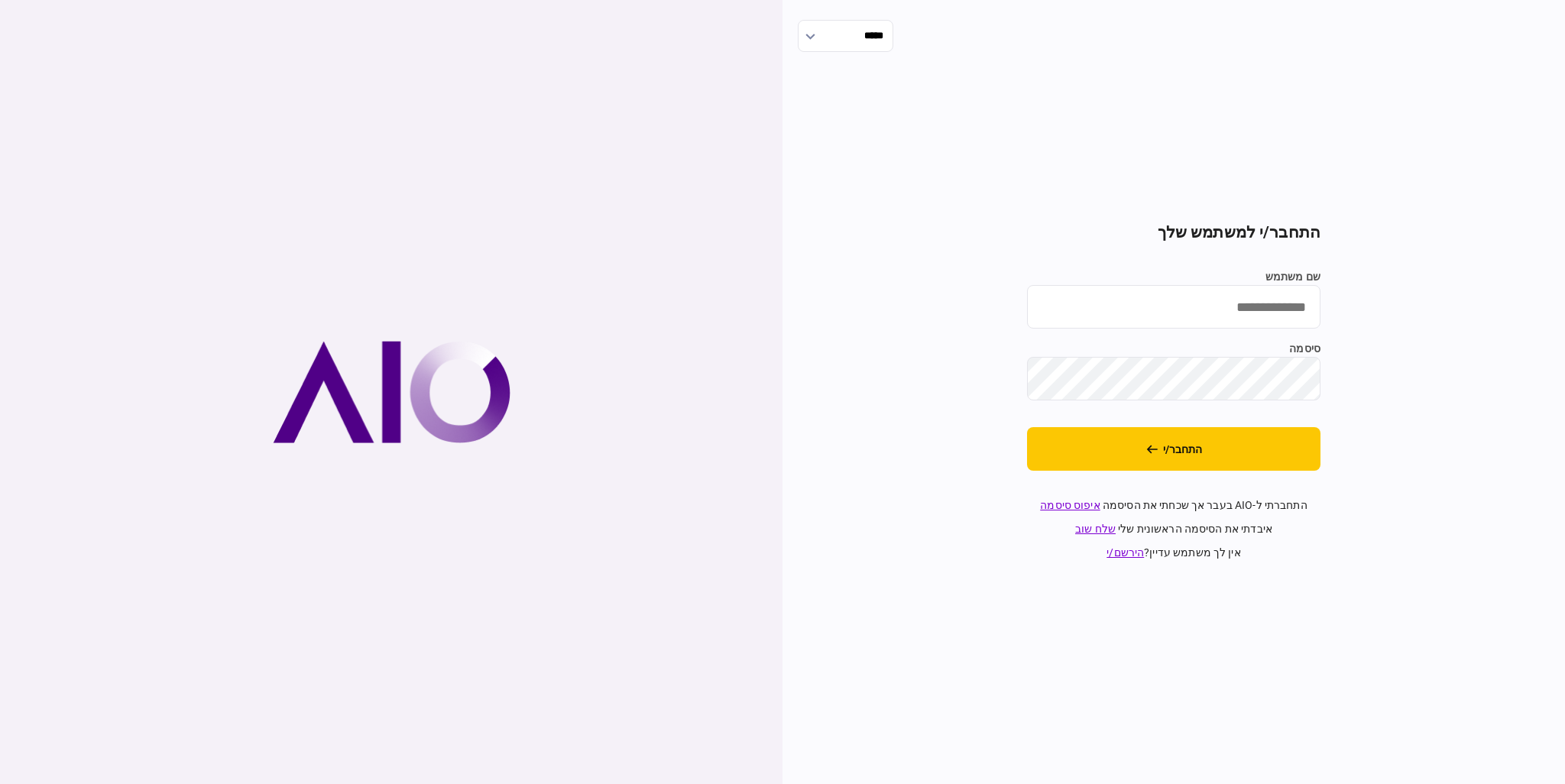
type input "*********"
click at [1284, 300] on input "*********" at bounding box center [1174, 307] width 294 height 43
drag, startPoint x: 1253, startPoint y: 307, endPoint x: 1338, endPoint y: 307, distance: 85.0
click at [1339, 307] on div "***** התחבר/י למשתמש שלך שם משתמש ********* סיסמה התחבר/י התחברתי ל-AIO בעבר אך…" at bounding box center [1174, 392] width 782 height 784
click at [948, 530] on div "***** התחבר/י למשתמש שלך שם משתמש ********* סיסמה התחבר/י התחברתי ל-AIO בעבר אך…" at bounding box center [1174, 392] width 782 height 784
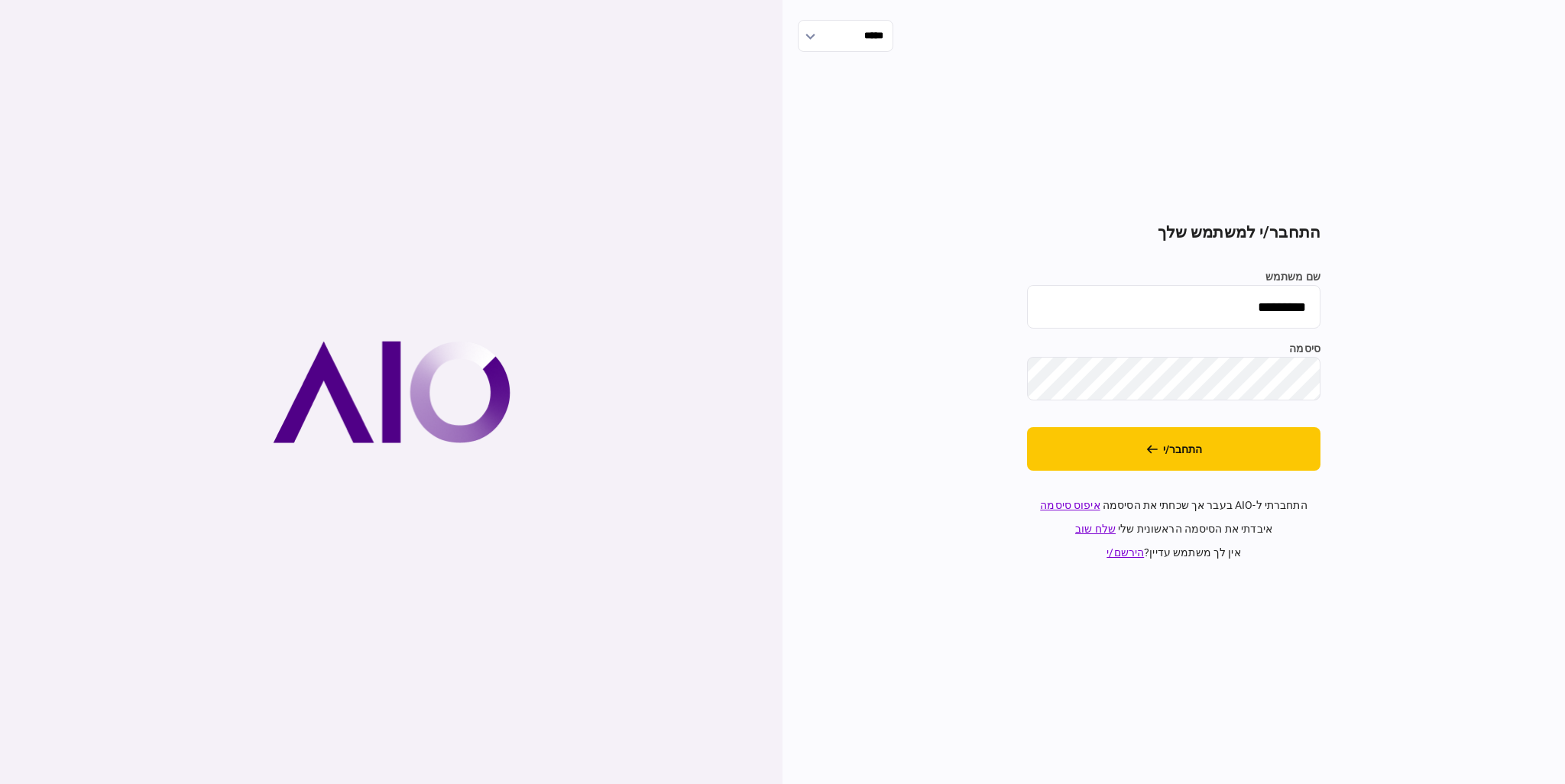
click at [917, 514] on div "***** התחבר/י למשתמש שלך שם משתמש ********* סיסמה התחבר/י התחברתי ל-AIO בעבר אך…" at bounding box center [1174, 392] width 782 height 784
click at [1192, 458] on button "התחבר/י" at bounding box center [1174, 449] width 294 height 43
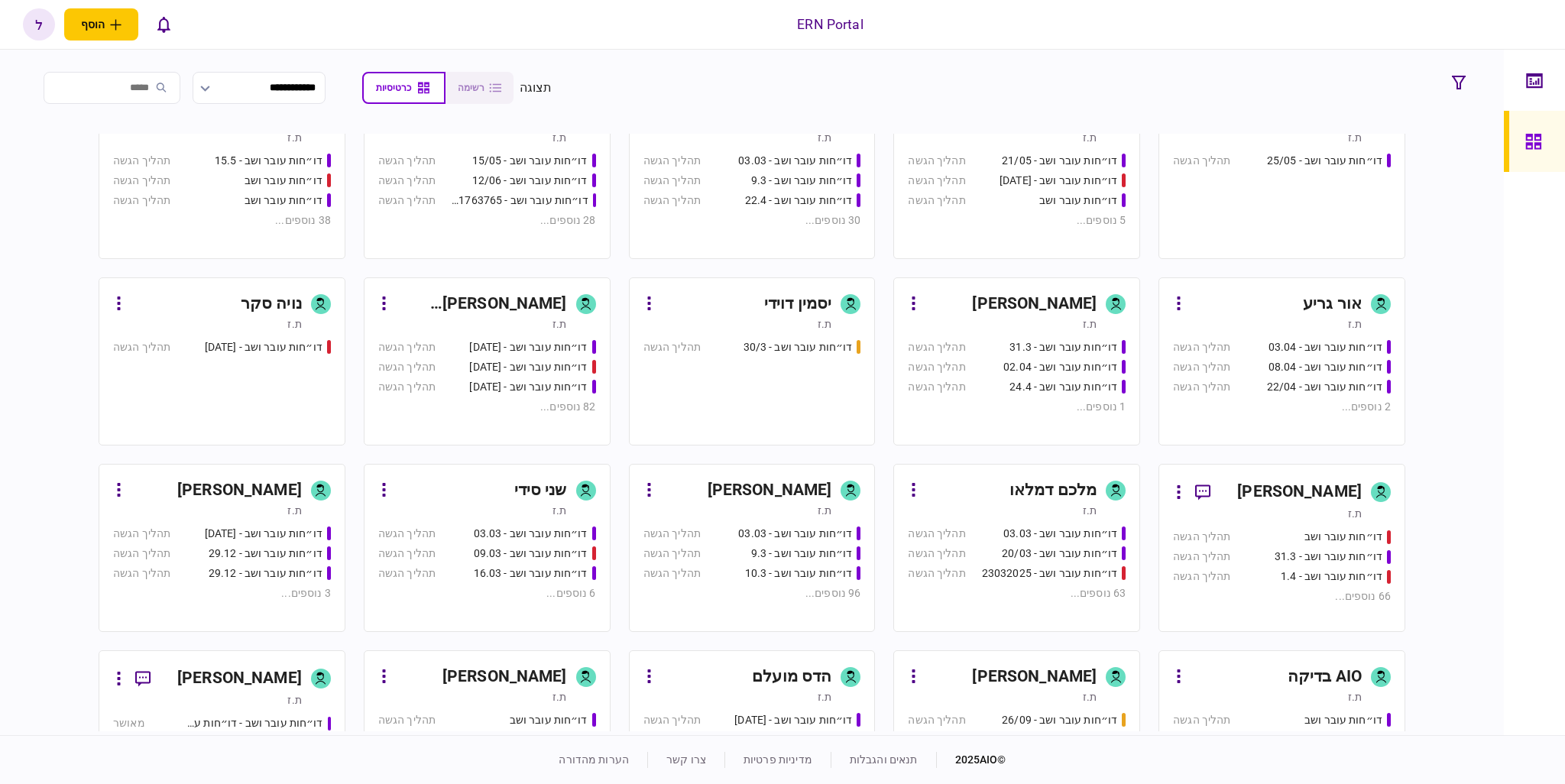
scroll to position [306, 0]
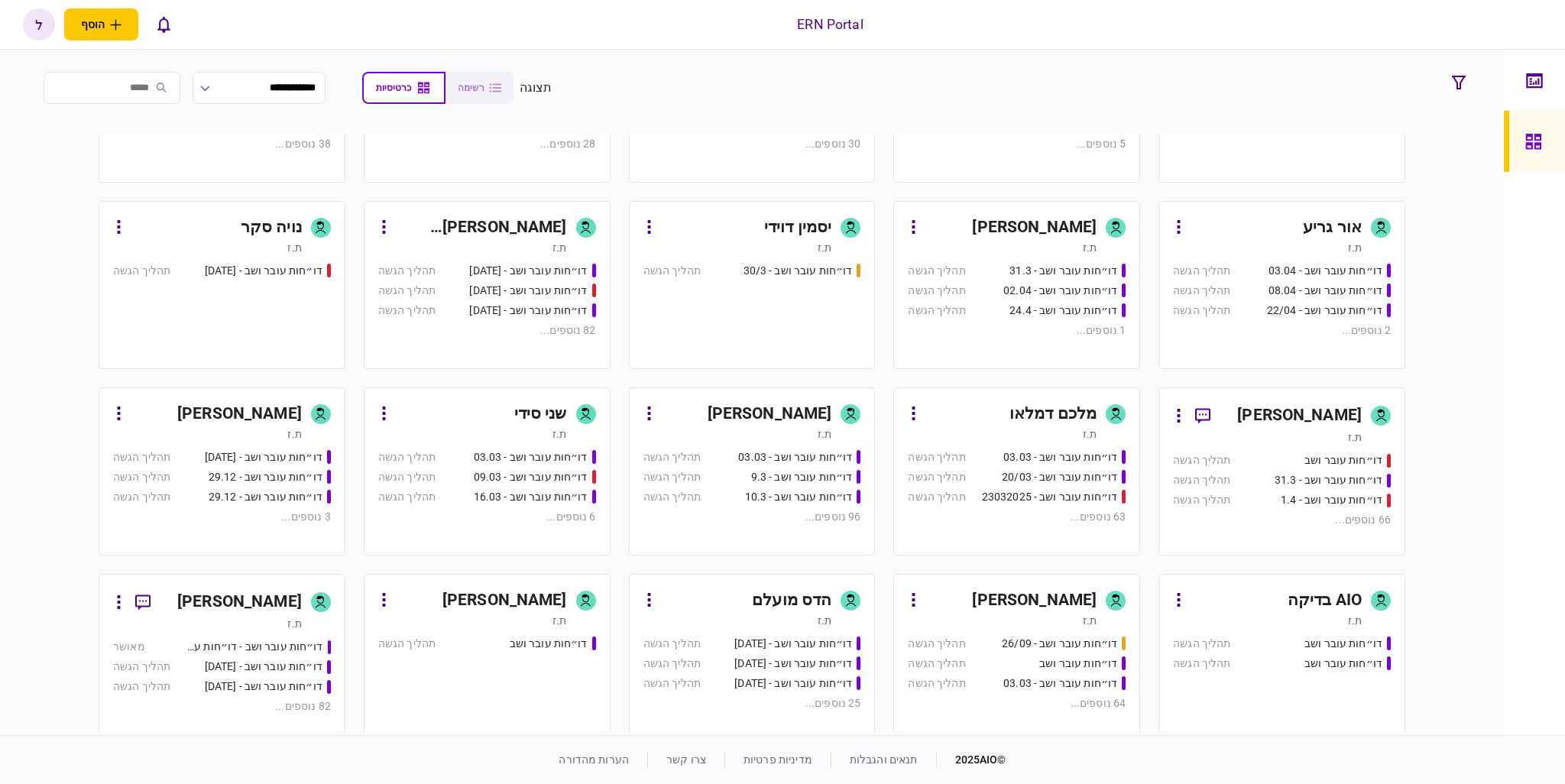
click at [1077, 621] on div "ת.ז" at bounding box center [1002, 620] width 189 height 15
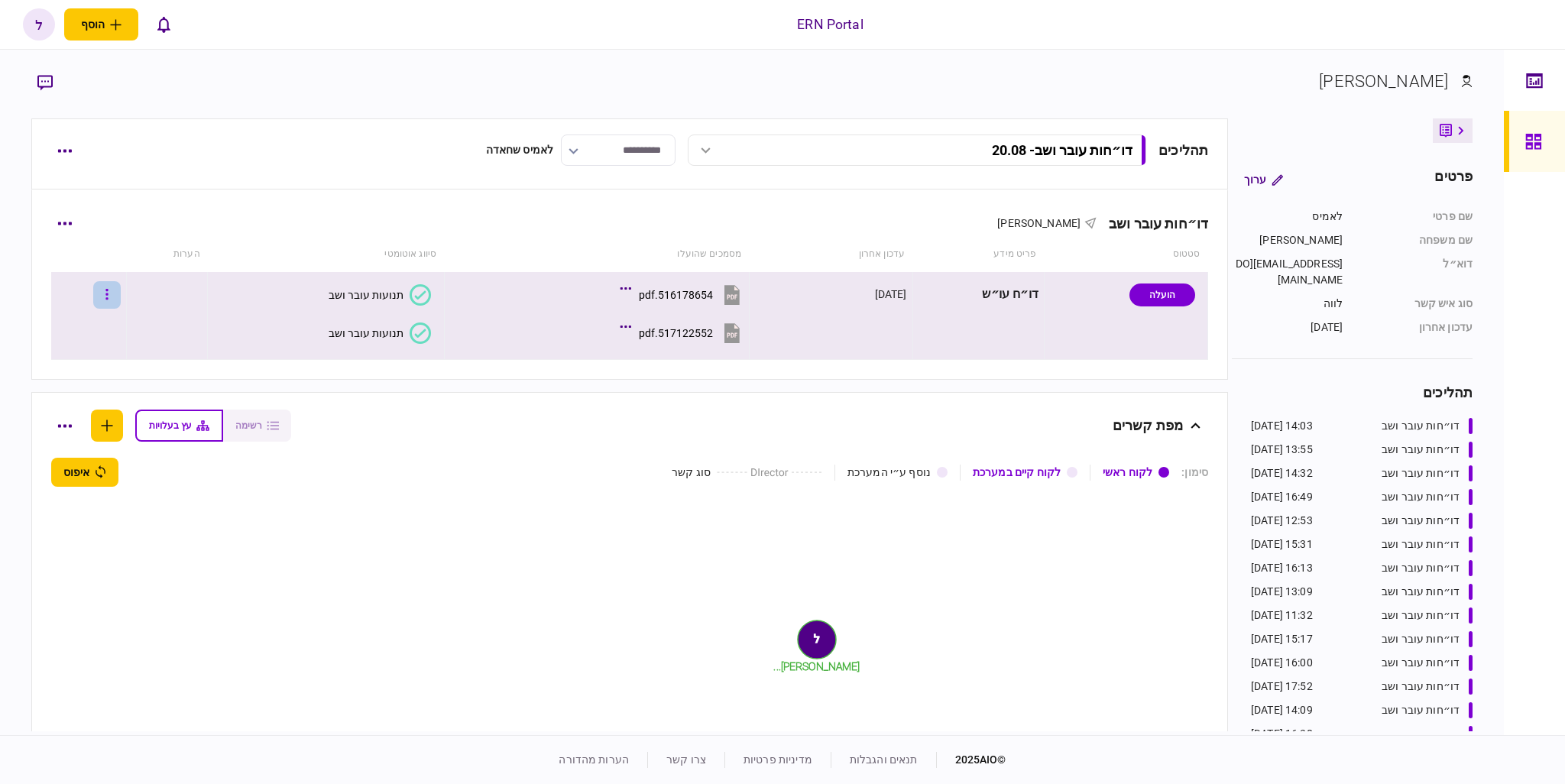
click at [115, 289] on button "button" at bounding box center [107, 295] width 27 height 27
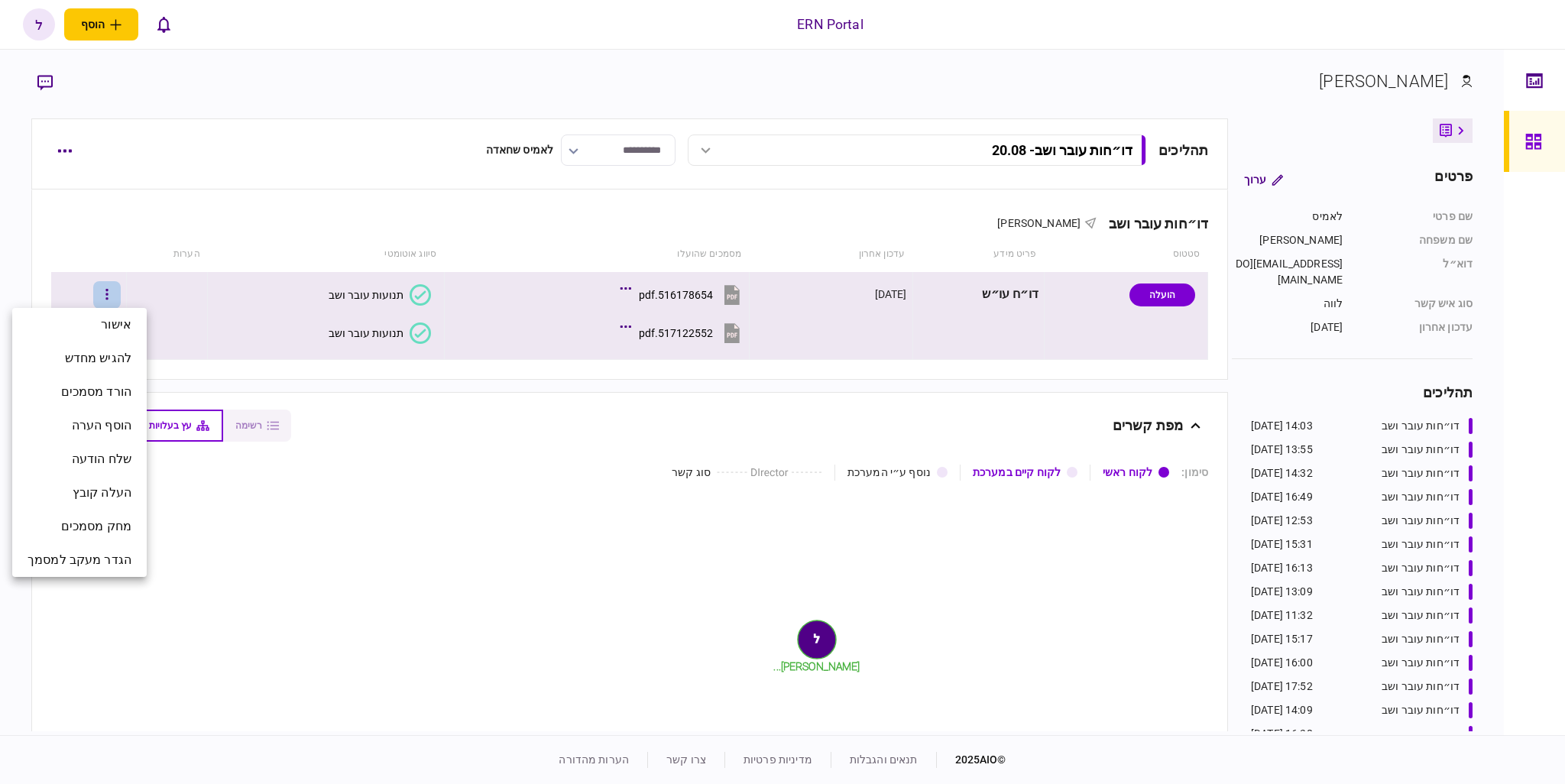
click at [173, 227] on div at bounding box center [782, 392] width 1565 height 784
